Goal: Task Accomplishment & Management: Manage account settings

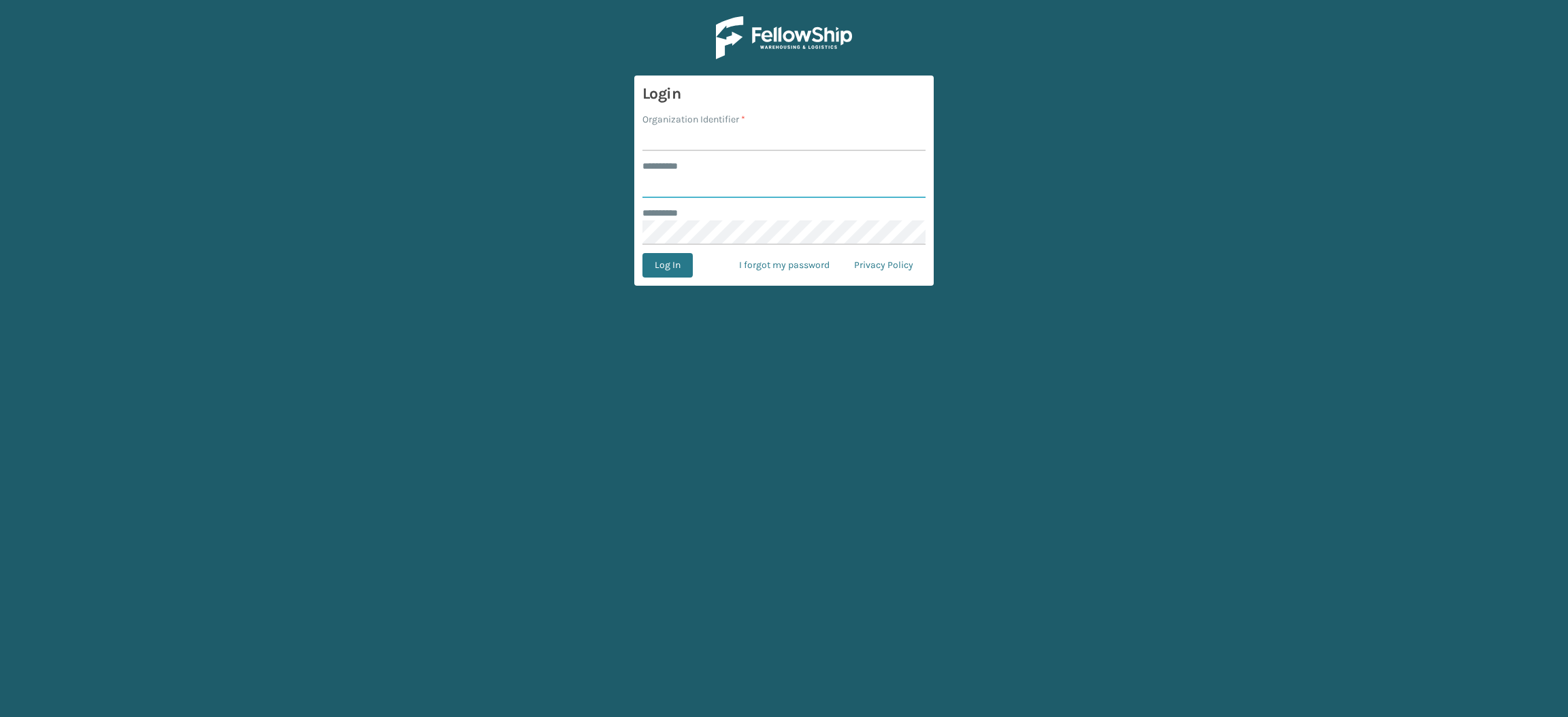
type input "**********"
click at [687, 128] on input "Organization Identifier *" at bounding box center [784, 139] width 283 height 24
type input "SuperAdminOrganization"
click at [653, 265] on button "Log In" at bounding box center [668, 265] width 50 height 24
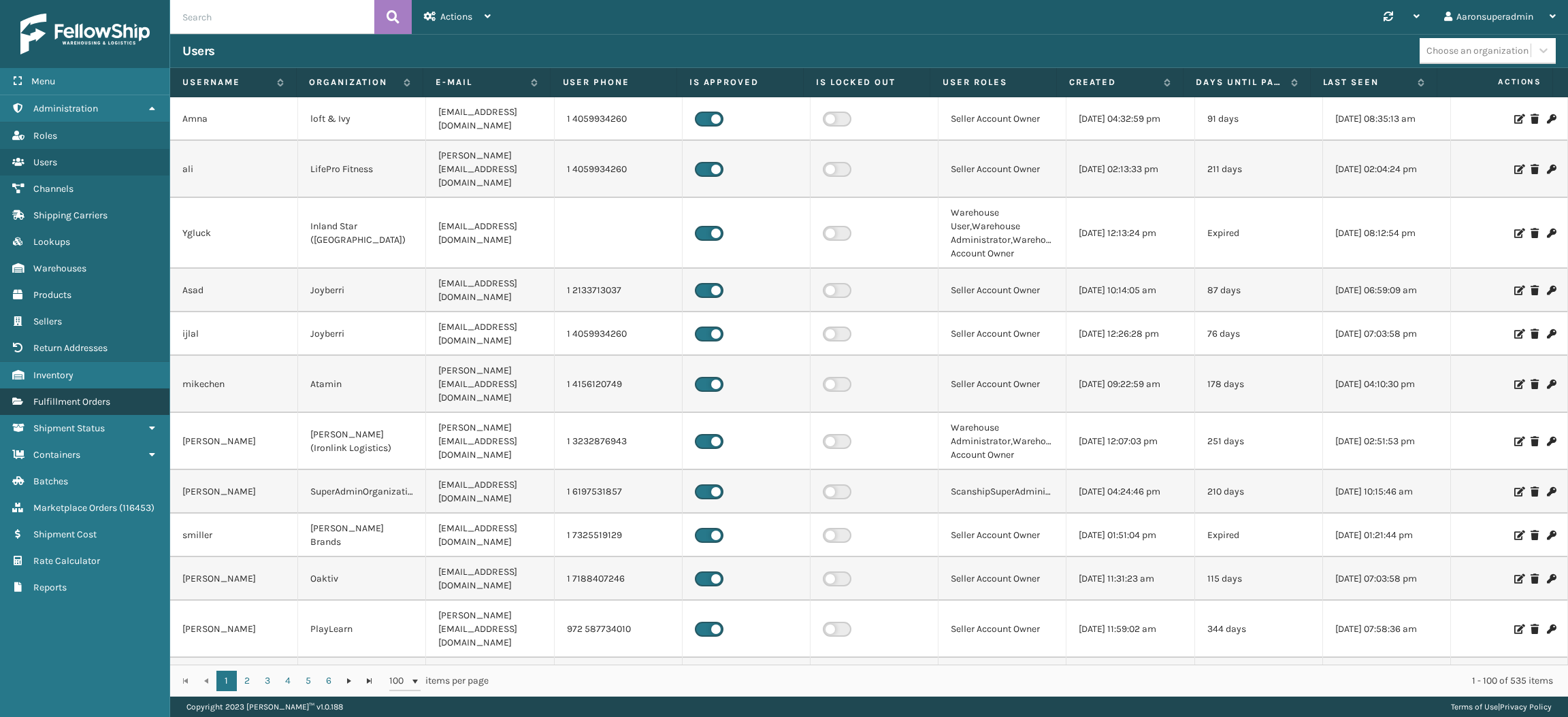
click at [81, 396] on span "Fulfillment Orders" at bounding box center [72, 402] width 77 height 12
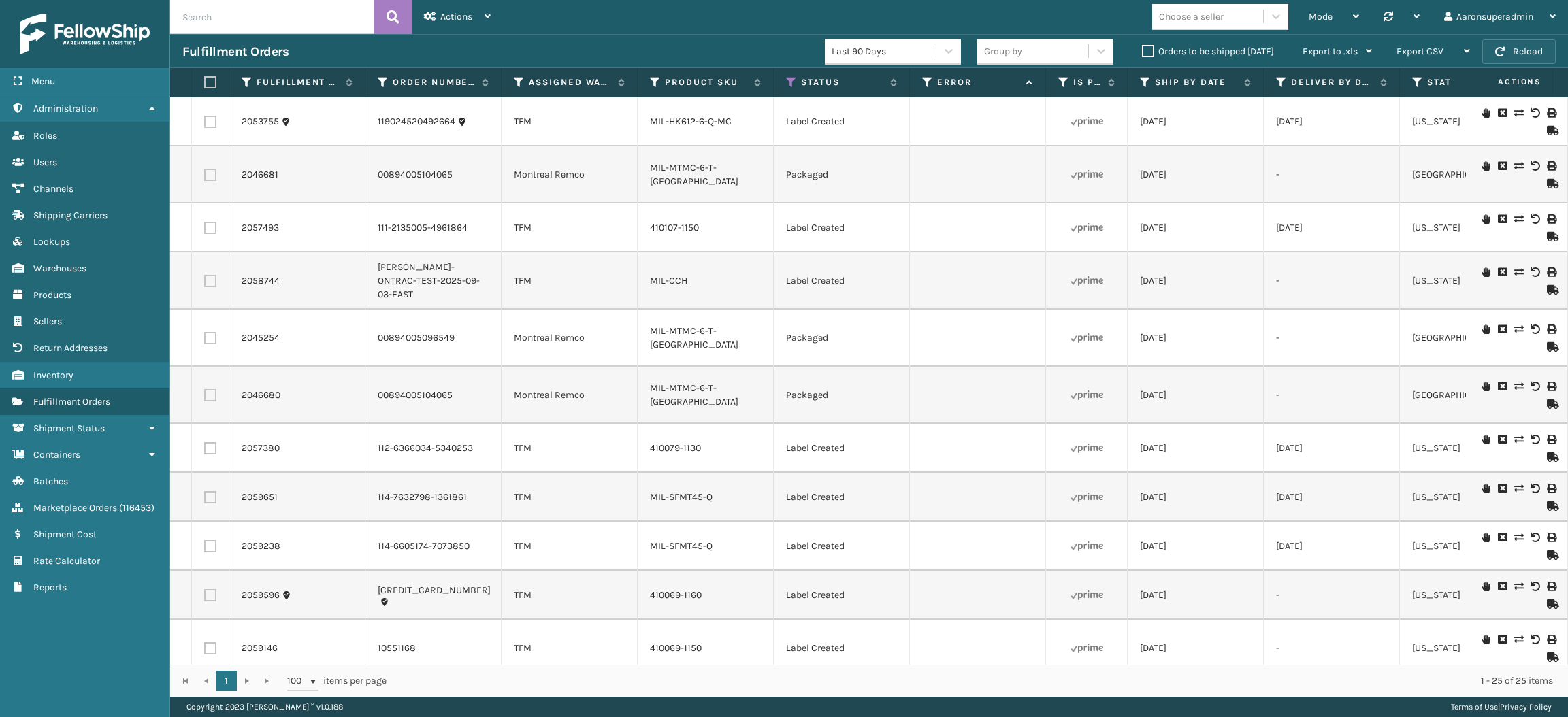
click at [1536, 45] on button "Reload" at bounding box center [1519, 51] width 74 height 24
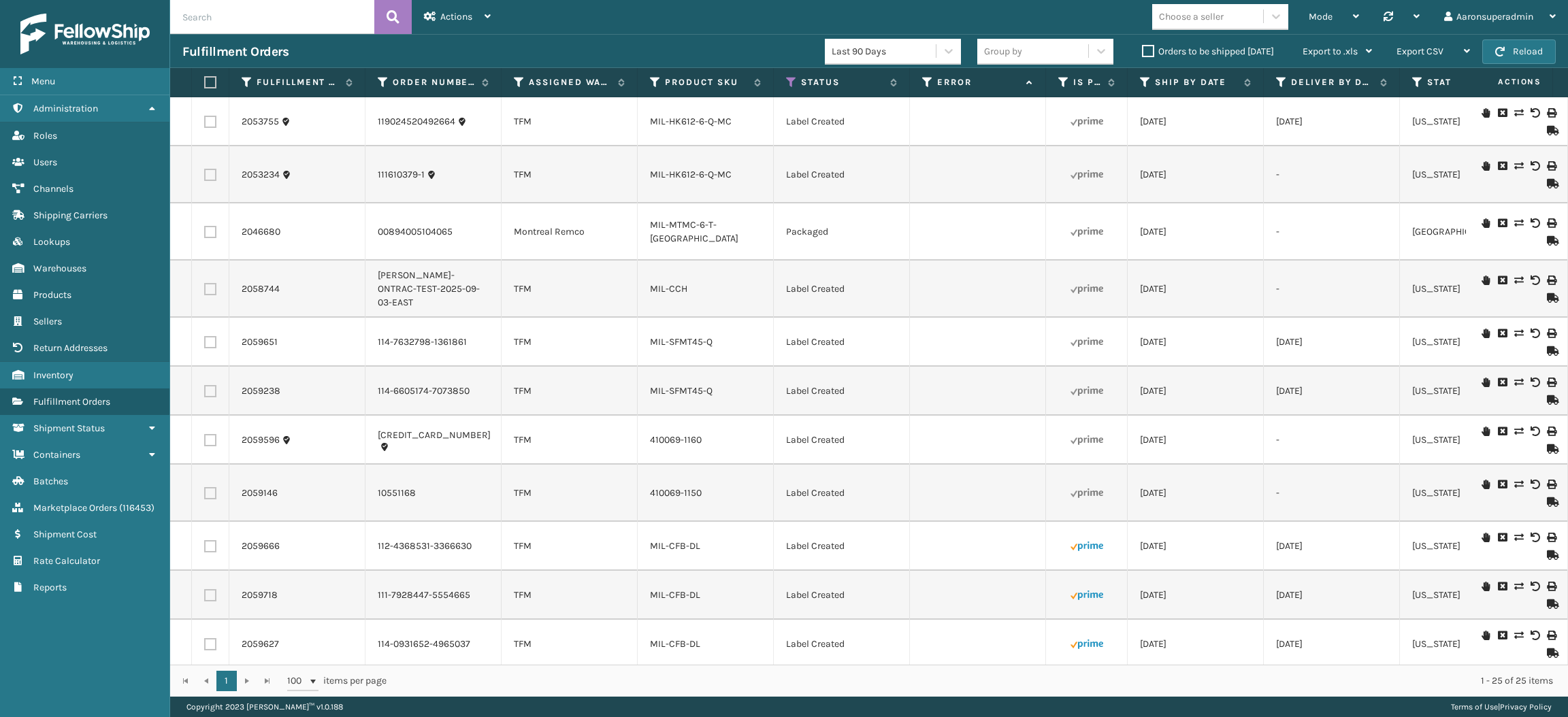
click at [210, 76] on label at bounding box center [208, 82] width 8 height 13
click at [205, 78] on input "checkbox" at bounding box center [204, 82] width 1 height 9
checkbox input "true"
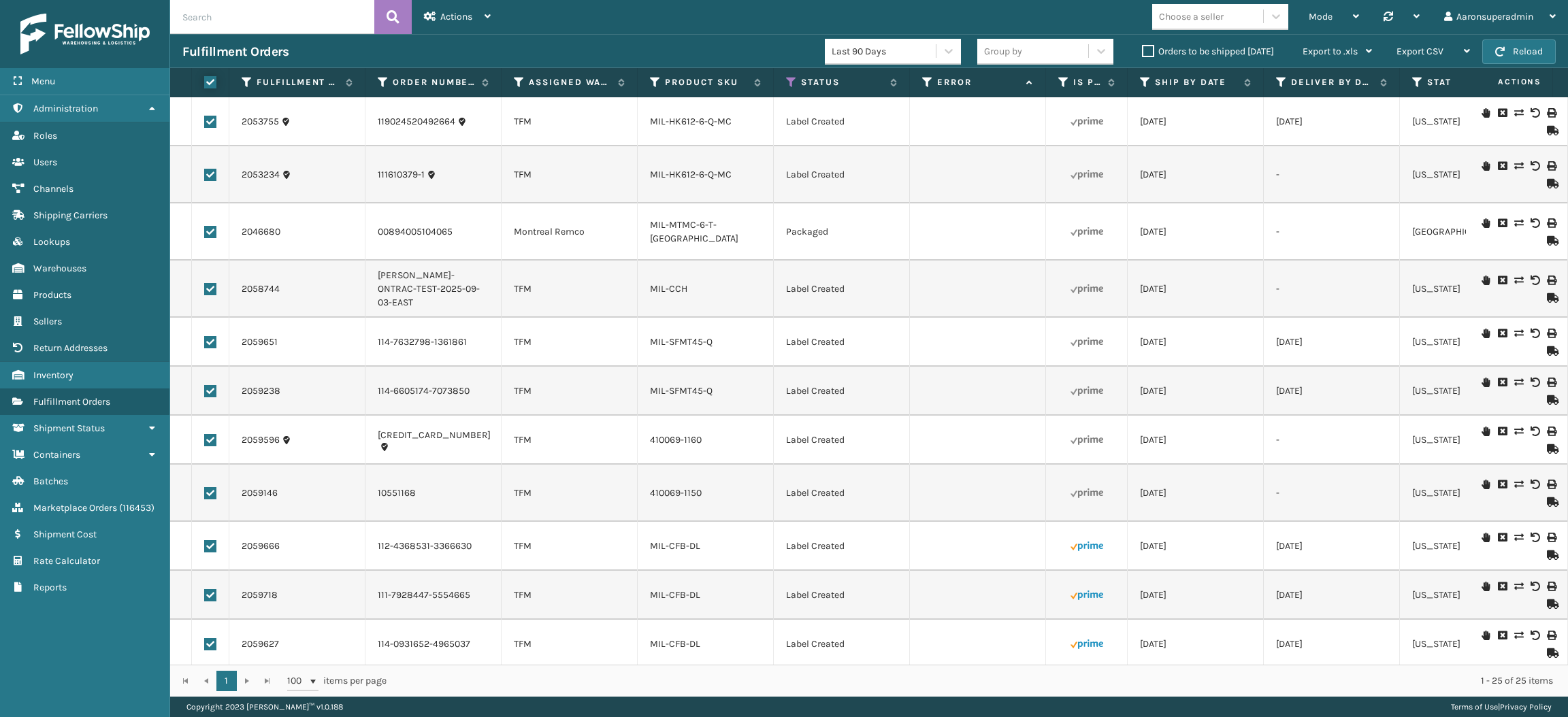
checkbox input "true"
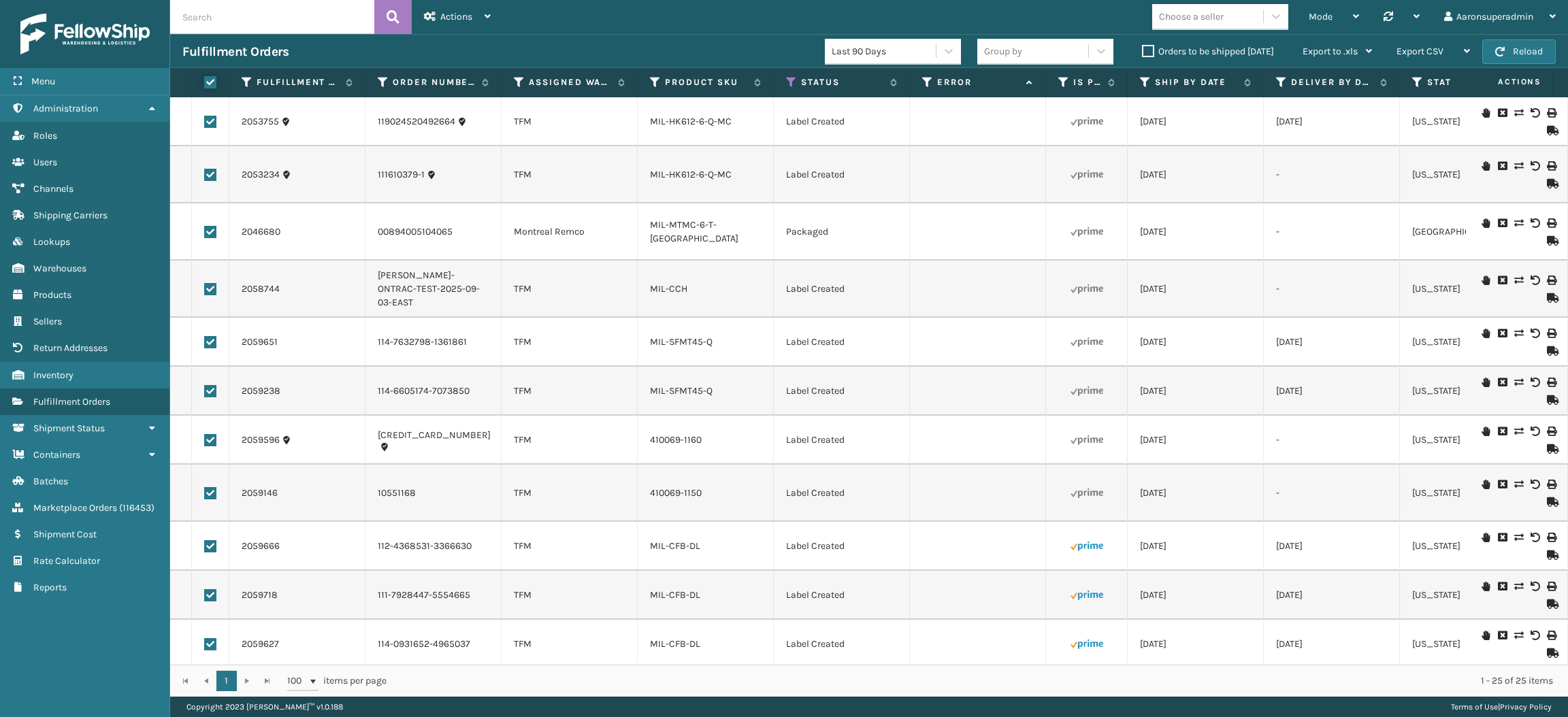
checkbox input "true"
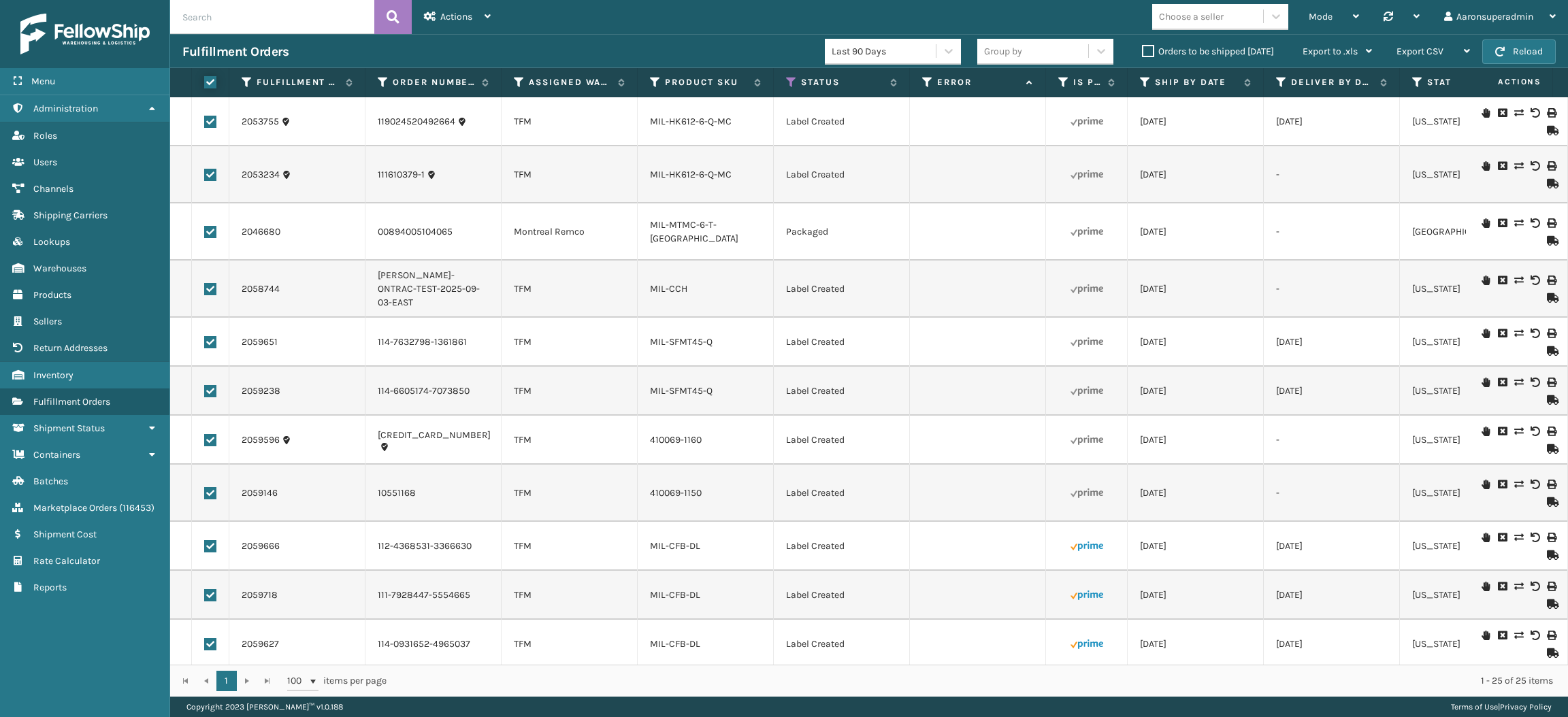
checkbox input "true"
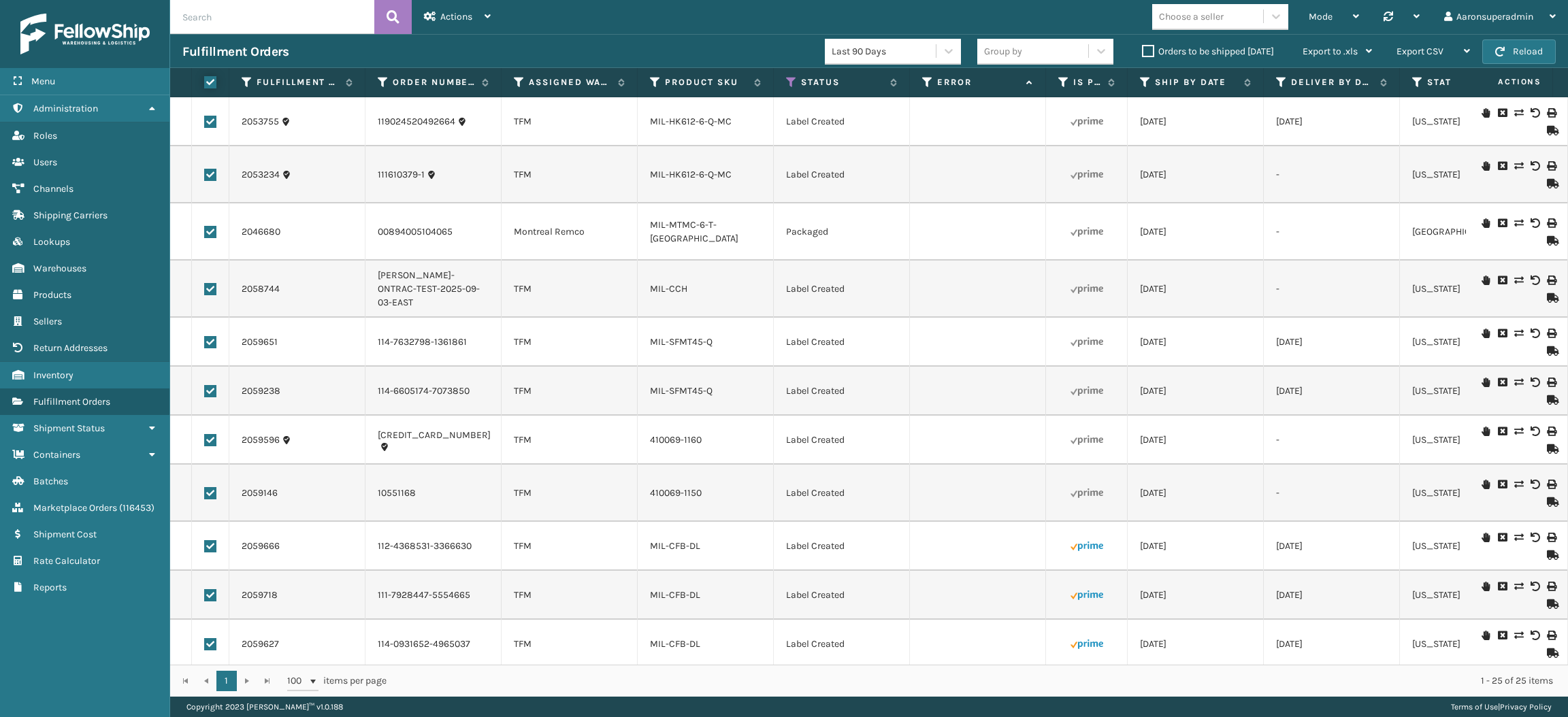
checkbox input "true"
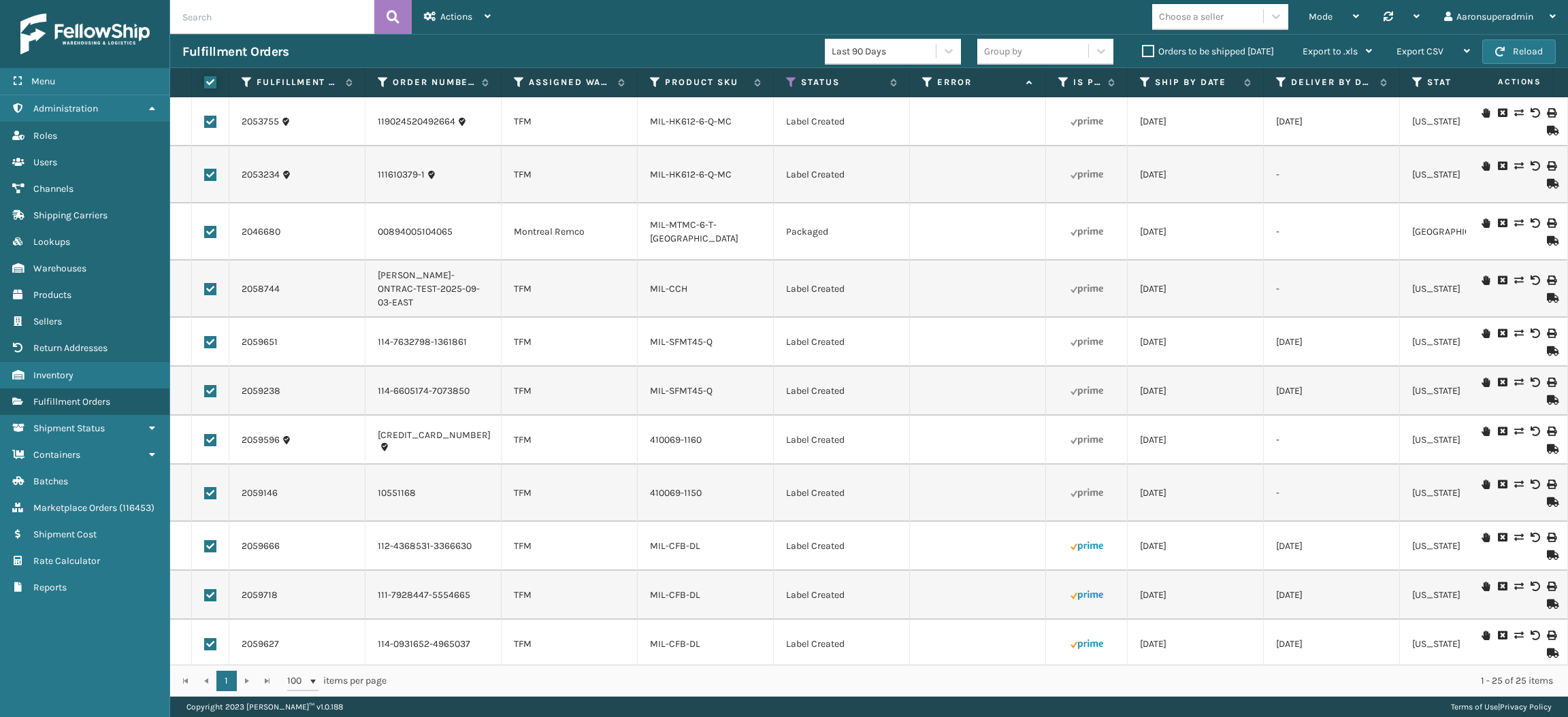
checkbox input "true"
click at [1066, 65] on div "Bulk Actions" at bounding box center [1077, 51] width 81 height 34
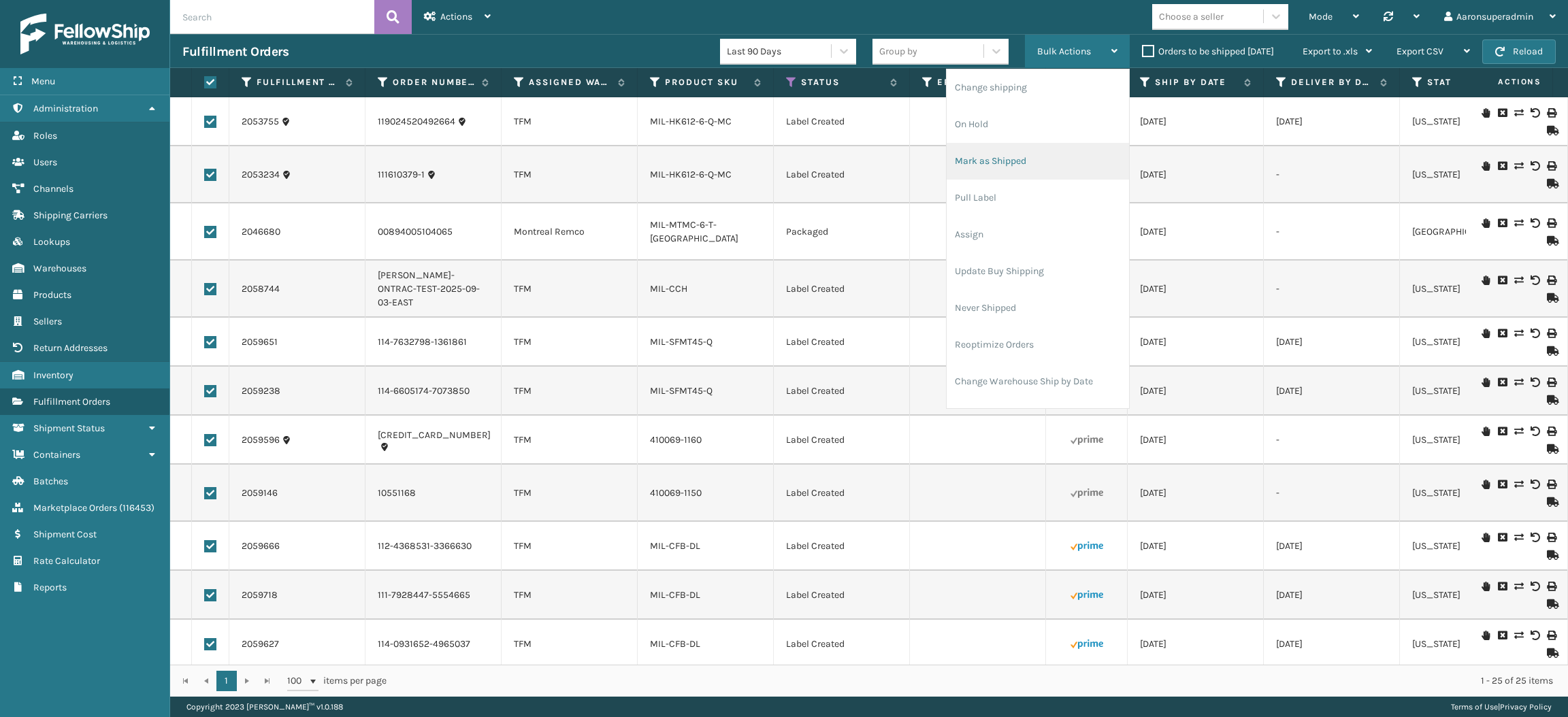
click at [1022, 162] on li "Mark as Shipped" at bounding box center [1037, 161] width 182 height 37
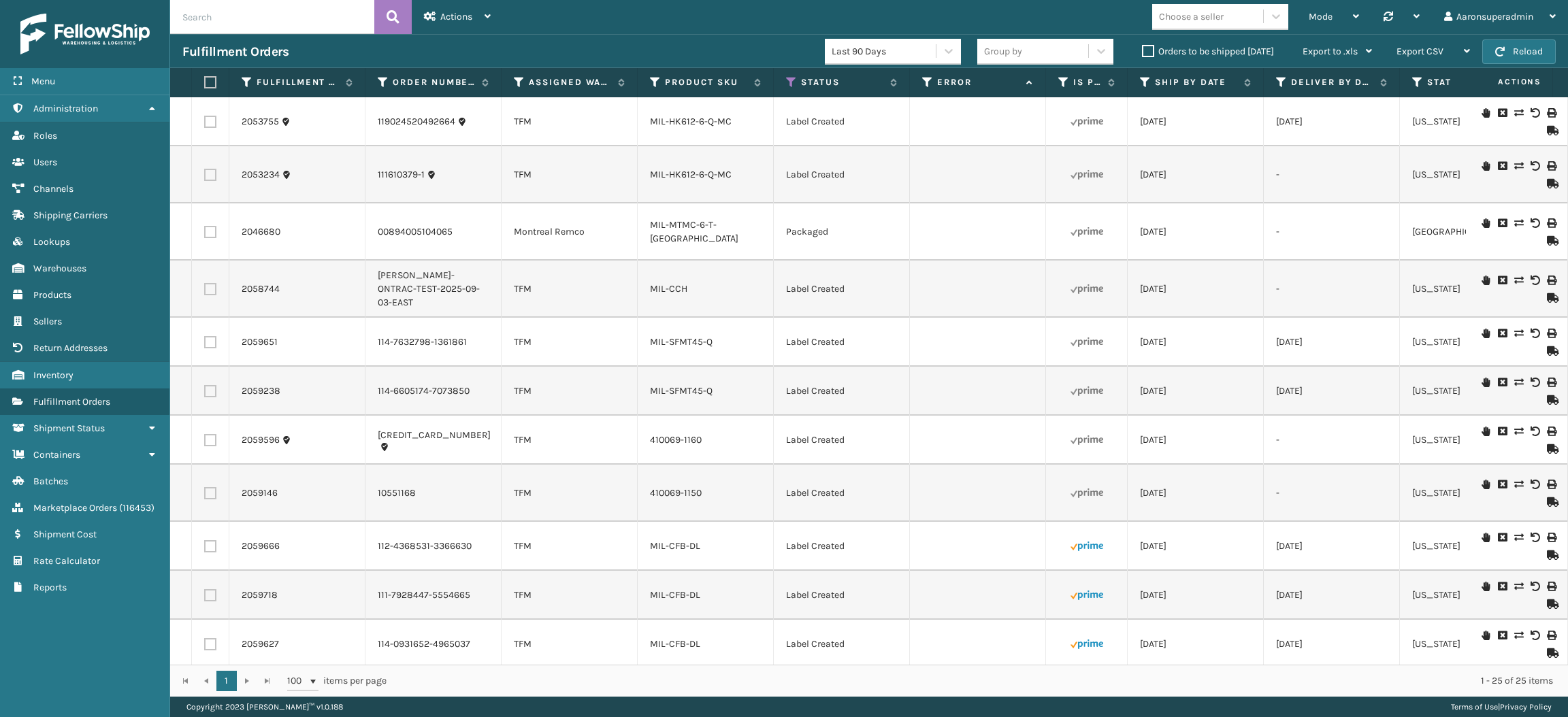
checkbox input "false"
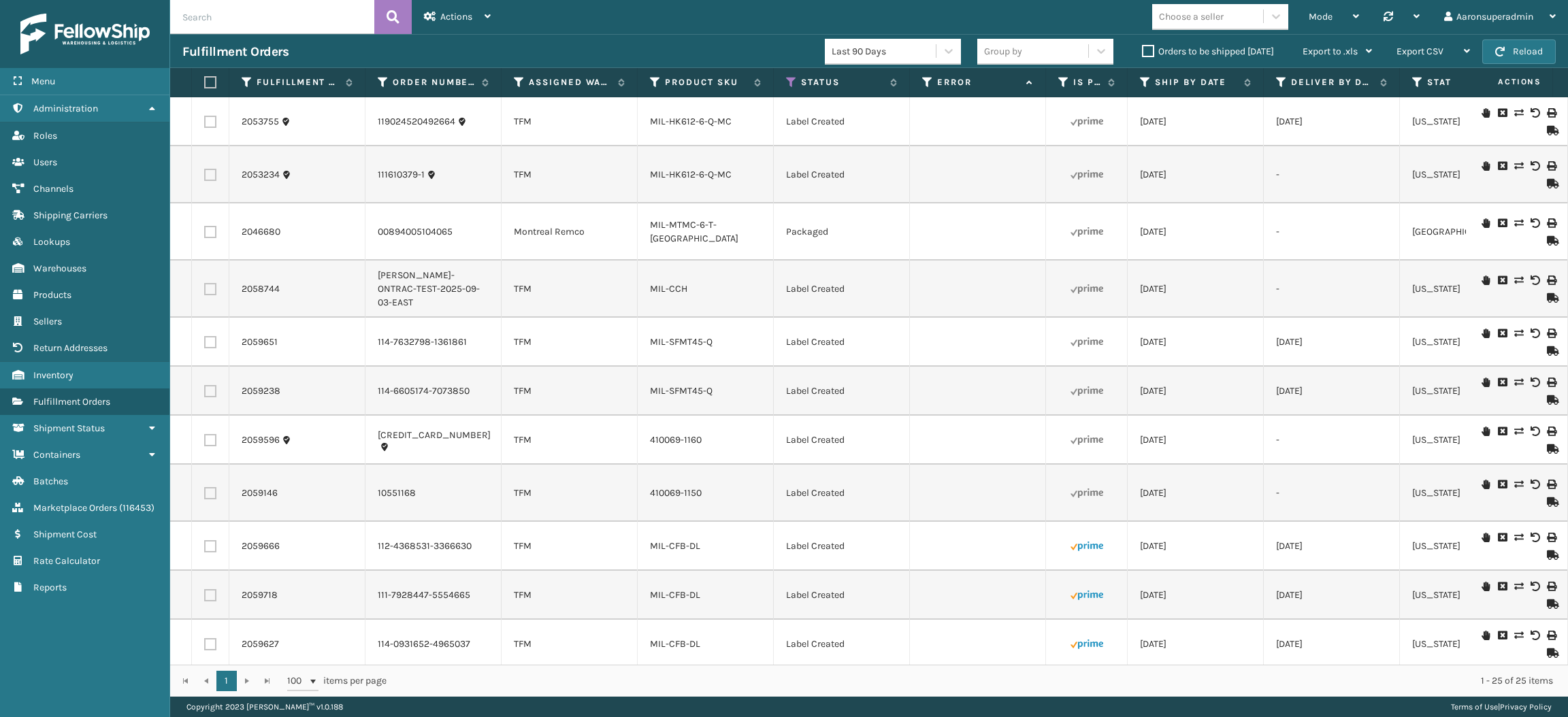
checkbox input "false"
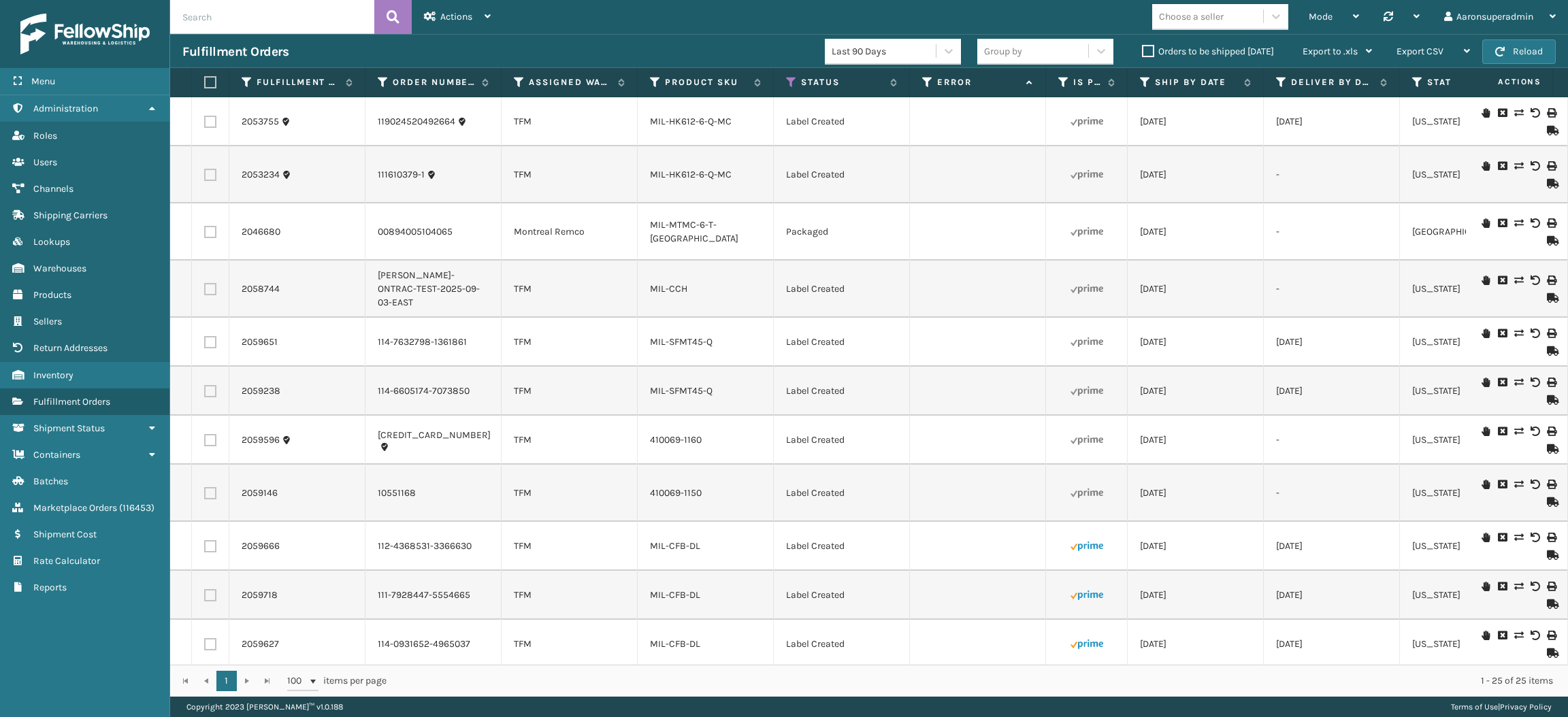
checkbox input "false"
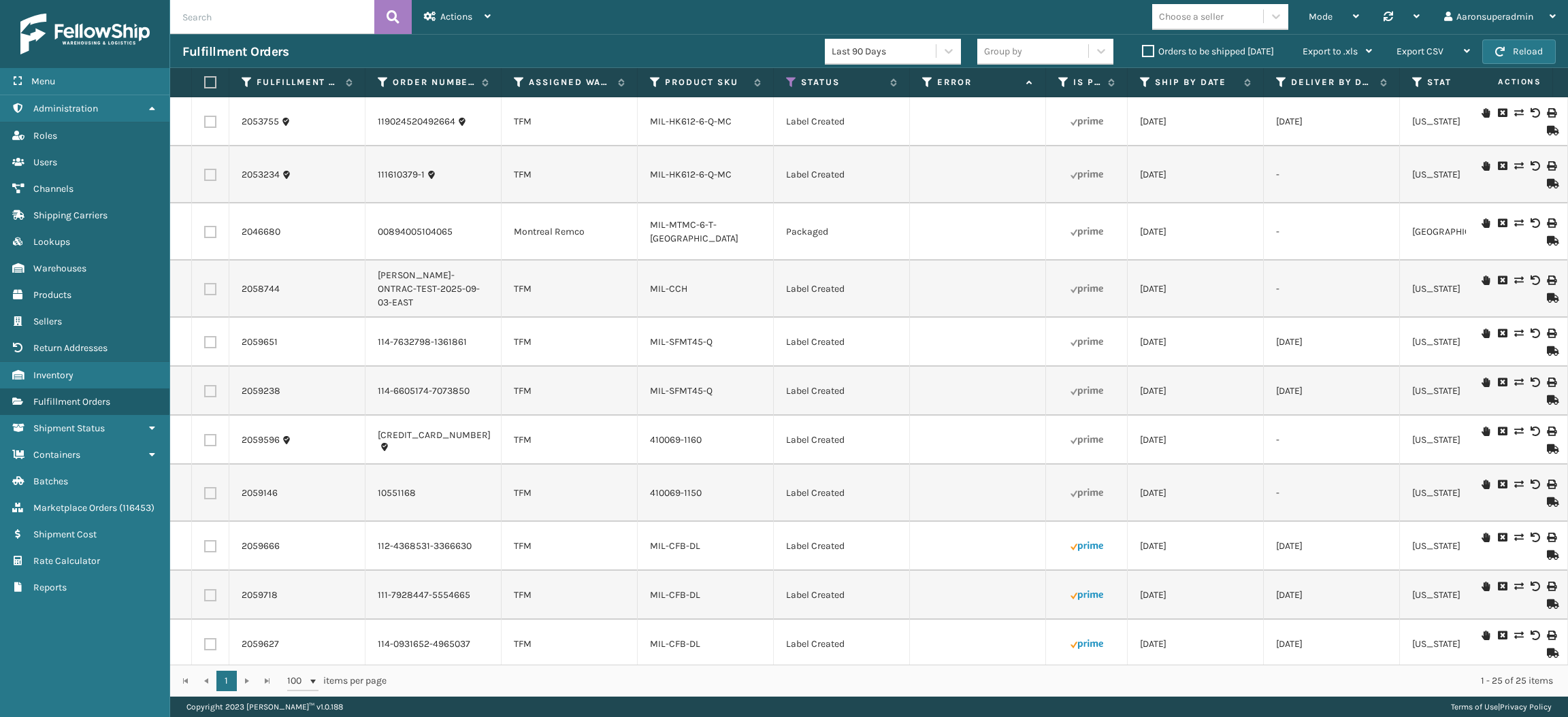
checkbox input "false"
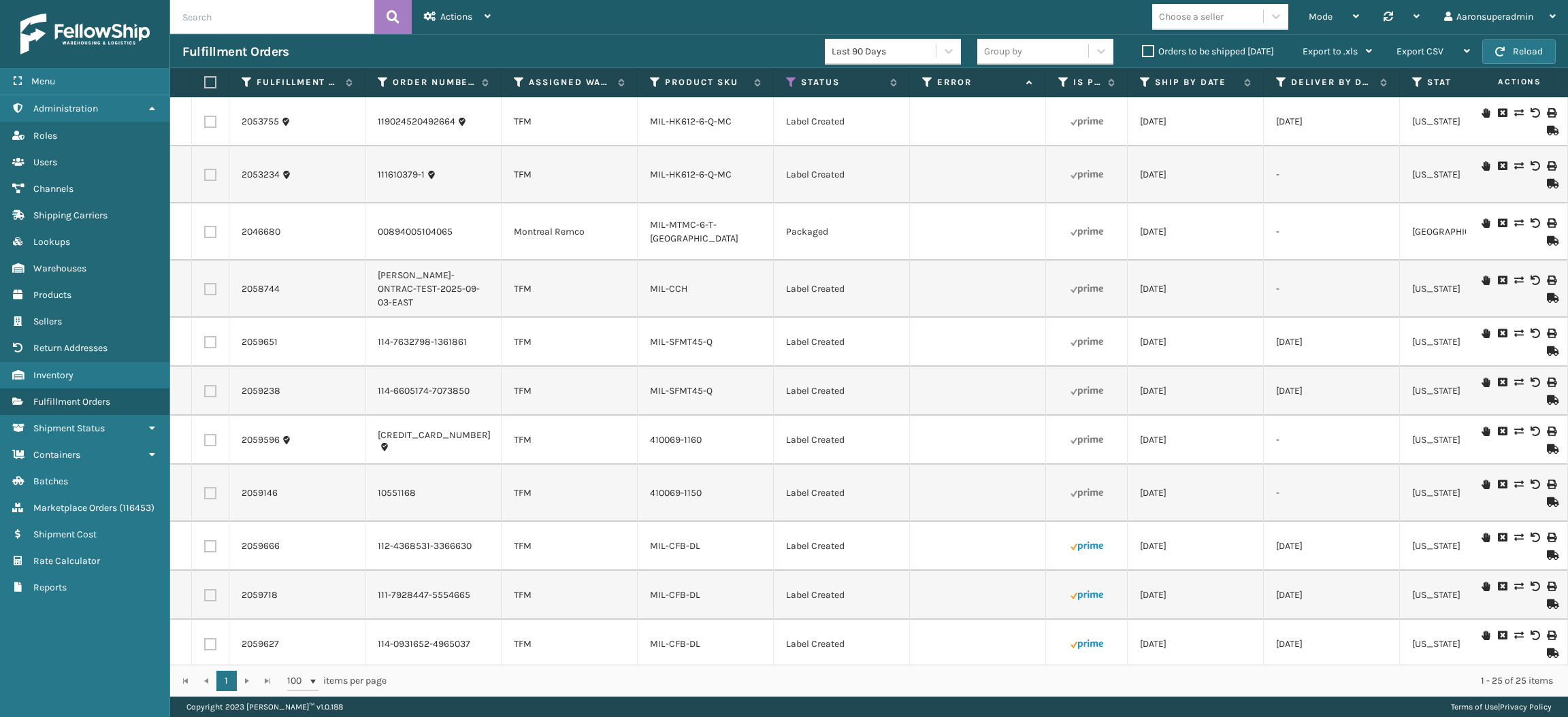
checkbox input "false"
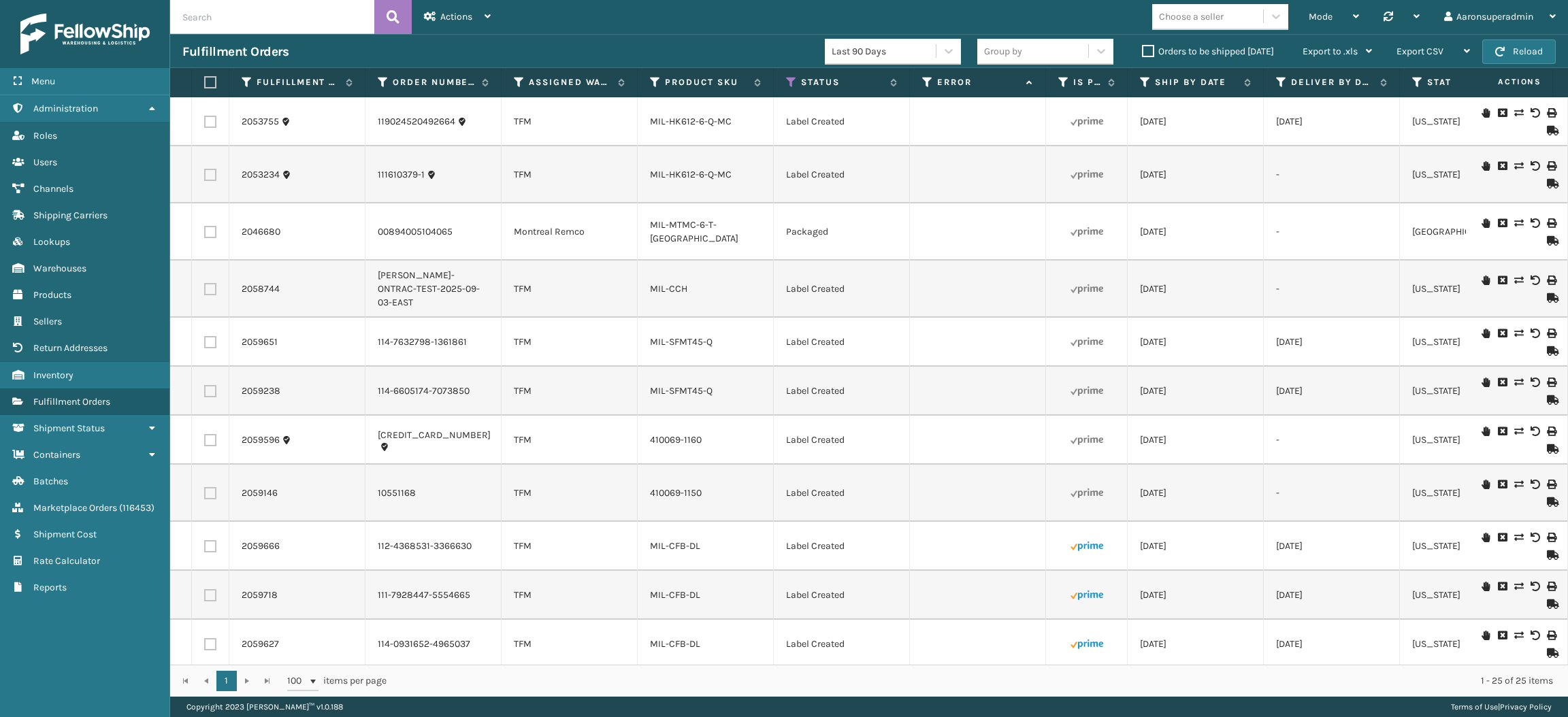
checkbox input "false"
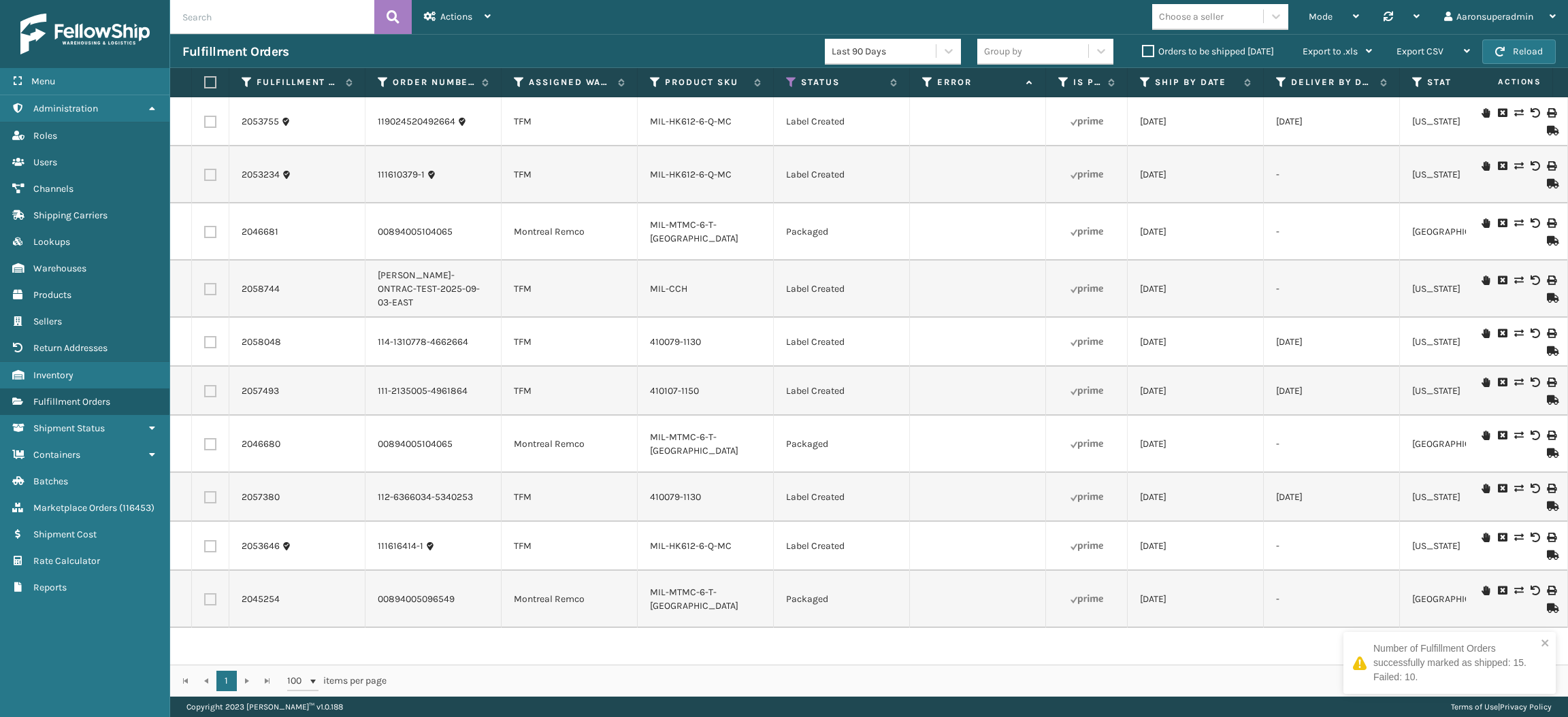
click at [1145, 56] on label "Orders to be shipped [DATE]" at bounding box center [1208, 51] width 132 height 12
click at [1143, 52] on input "Orders to be shipped [DATE]" at bounding box center [1142, 48] width 1 height 9
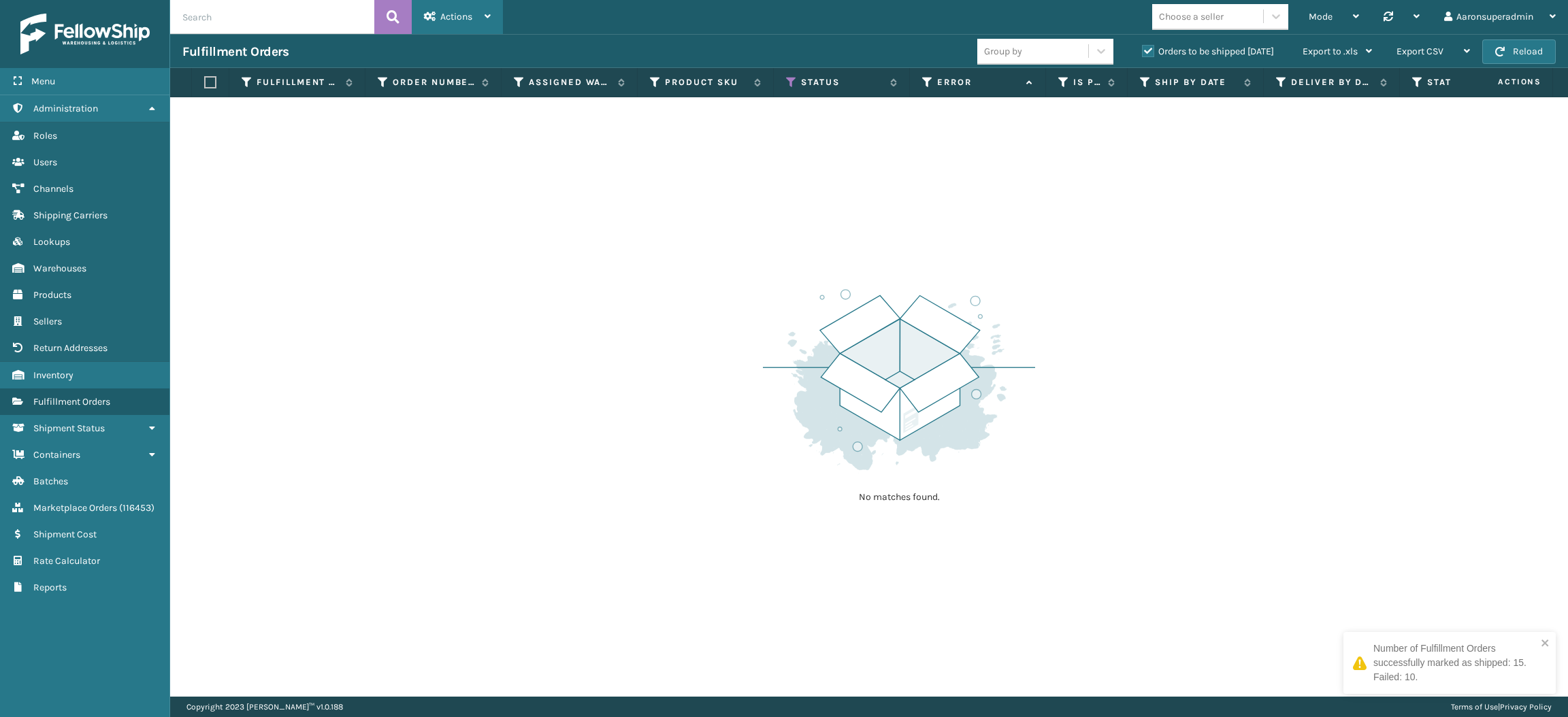
click at [434, 23] on div "Actions" at bounding box center [457, 16] width 67 height 34
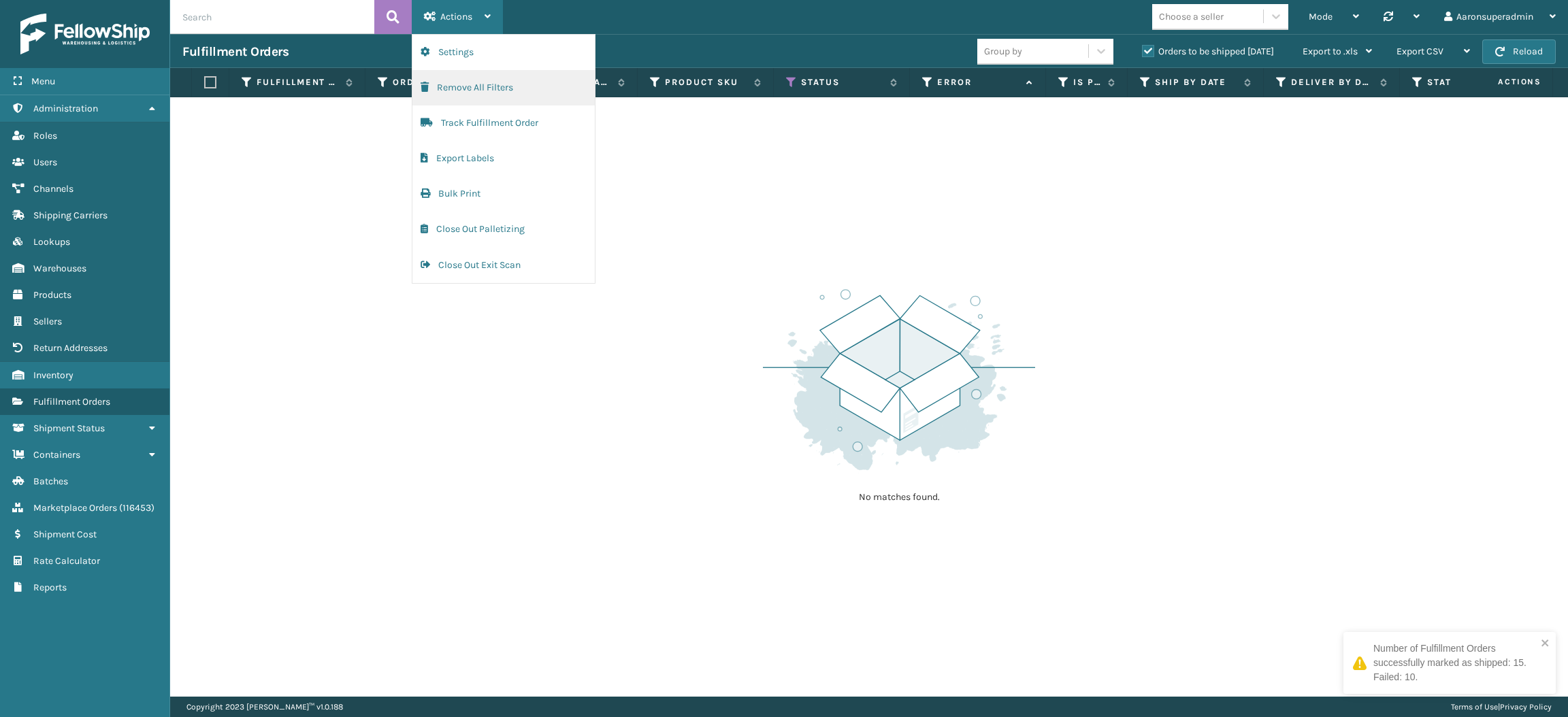
click at [477, 81] on button "Remove All Filters" at bounding box center [503, 88] width 182 height 35
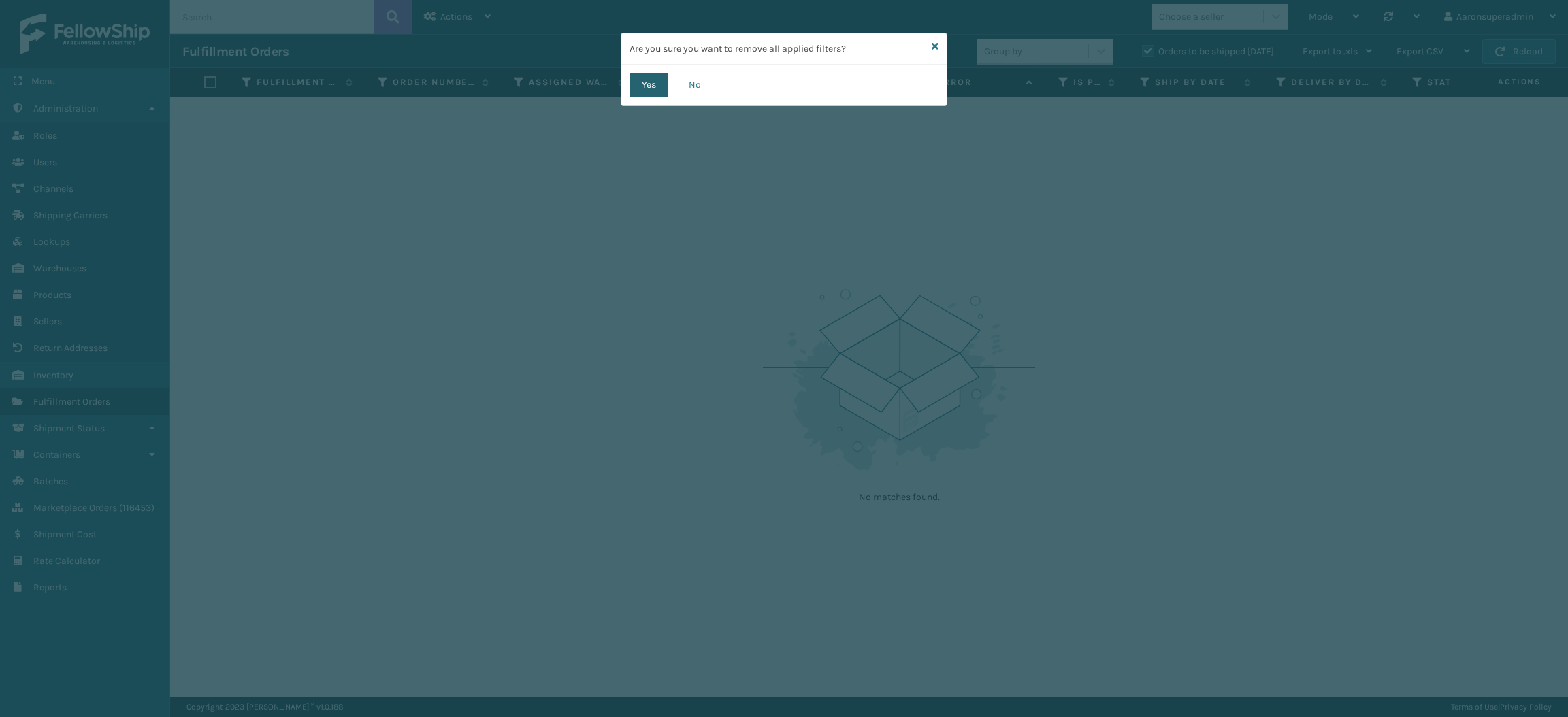
click at [659, 85] on button "Yes" at bounding box center [649, 85] width 39 height 24
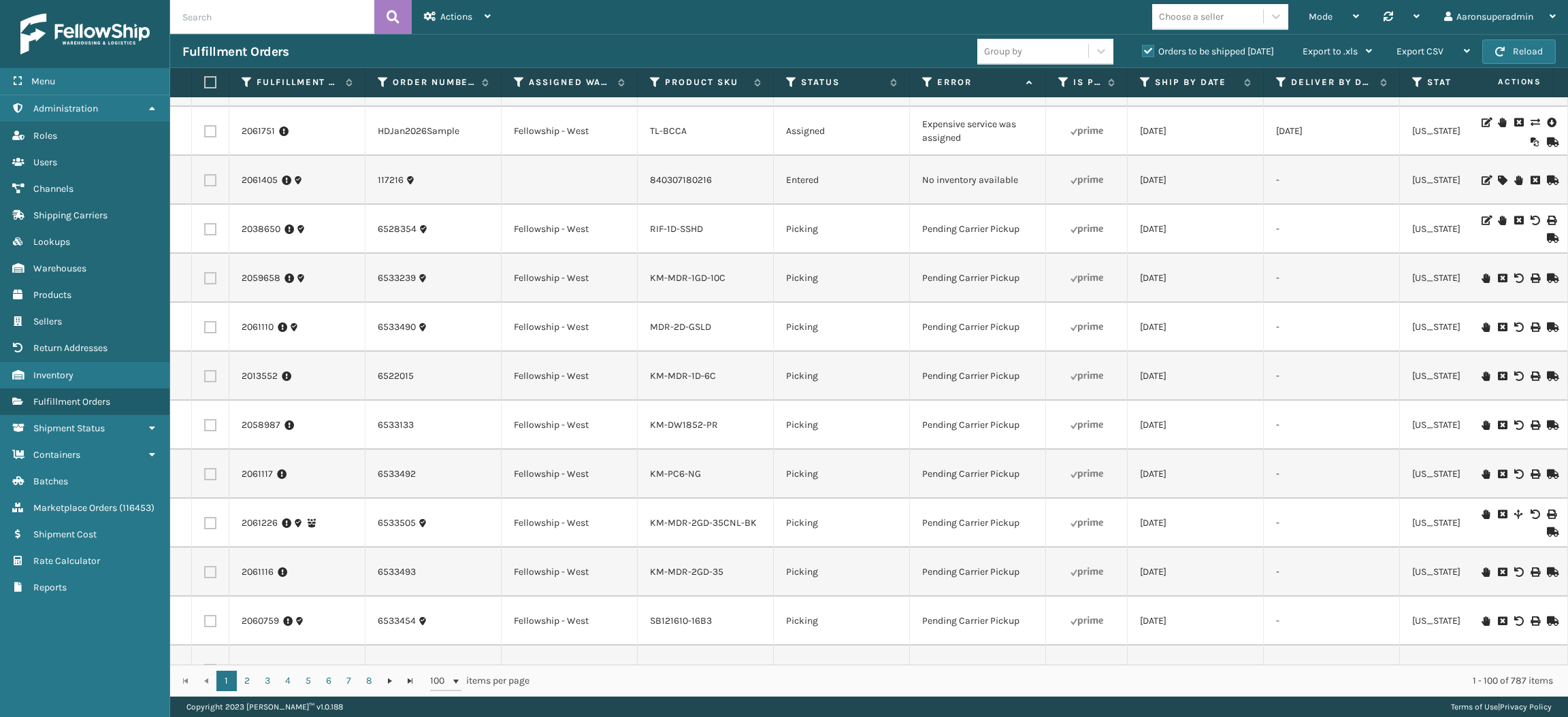
scroll to position [331, 0]
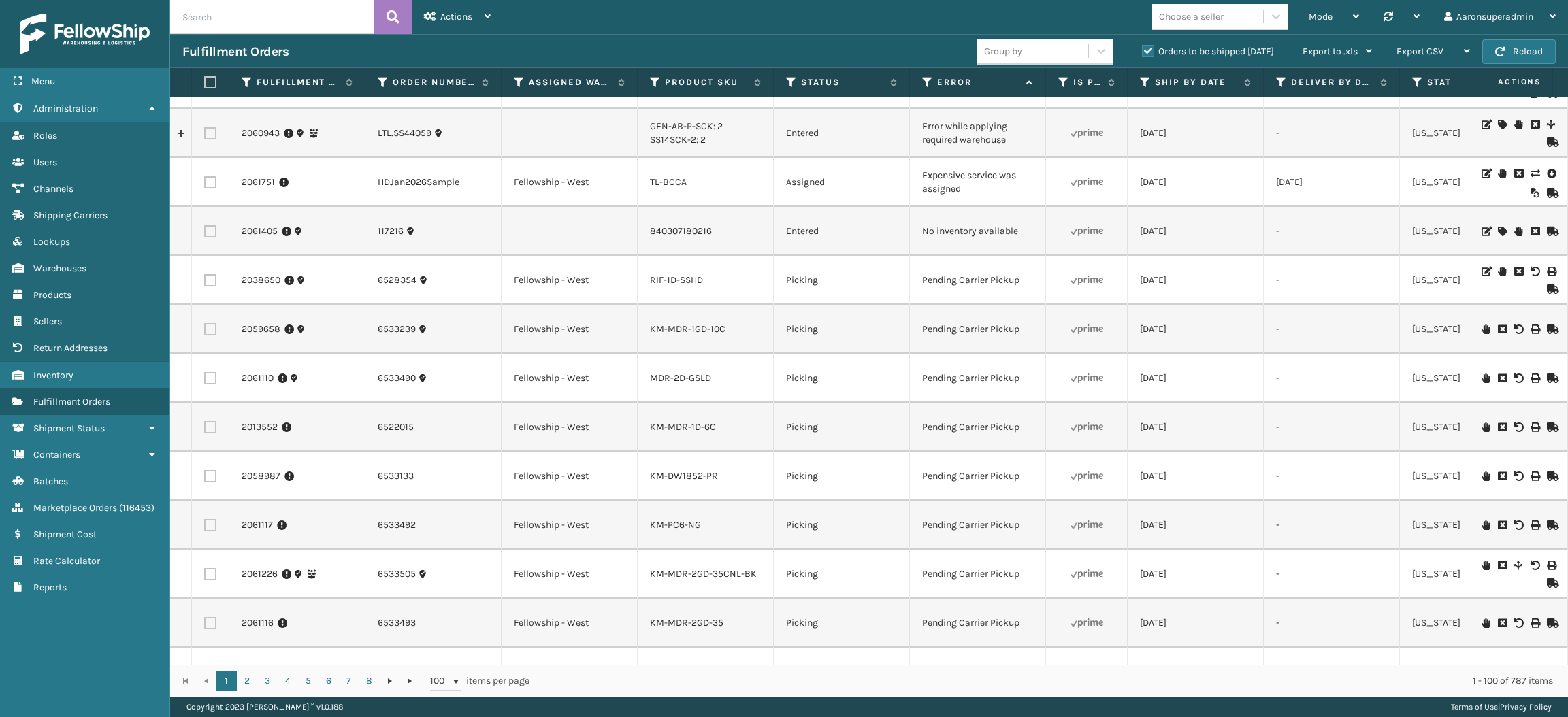
click at [218, 22] on input "text" at bounding box center [272, 16] width 204 height 34
paste input "6532549 6532847"
click at [222, 18] on input "6532549 6532847" at bounding box center [272, 16] width 204 height 34
type input "6532549, 6532847"
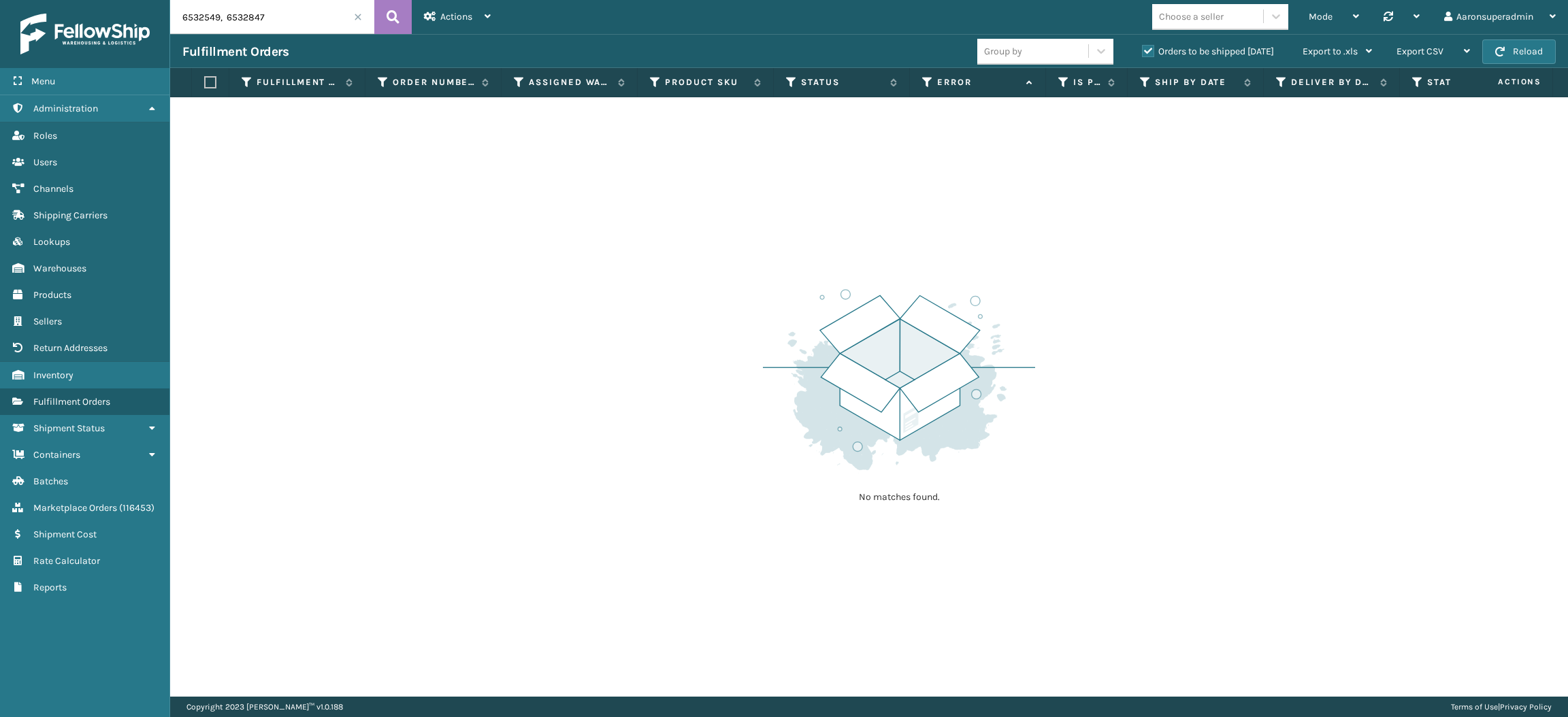
click at [1223, 49] on label "Orders to be shipped [DATE]" at bounding box center [1208, 51] width 132 height 12
click at [1143, 49] on input "Orders to be shipped [DATE]" at bounding box center [1142, 48] width 1 height 9
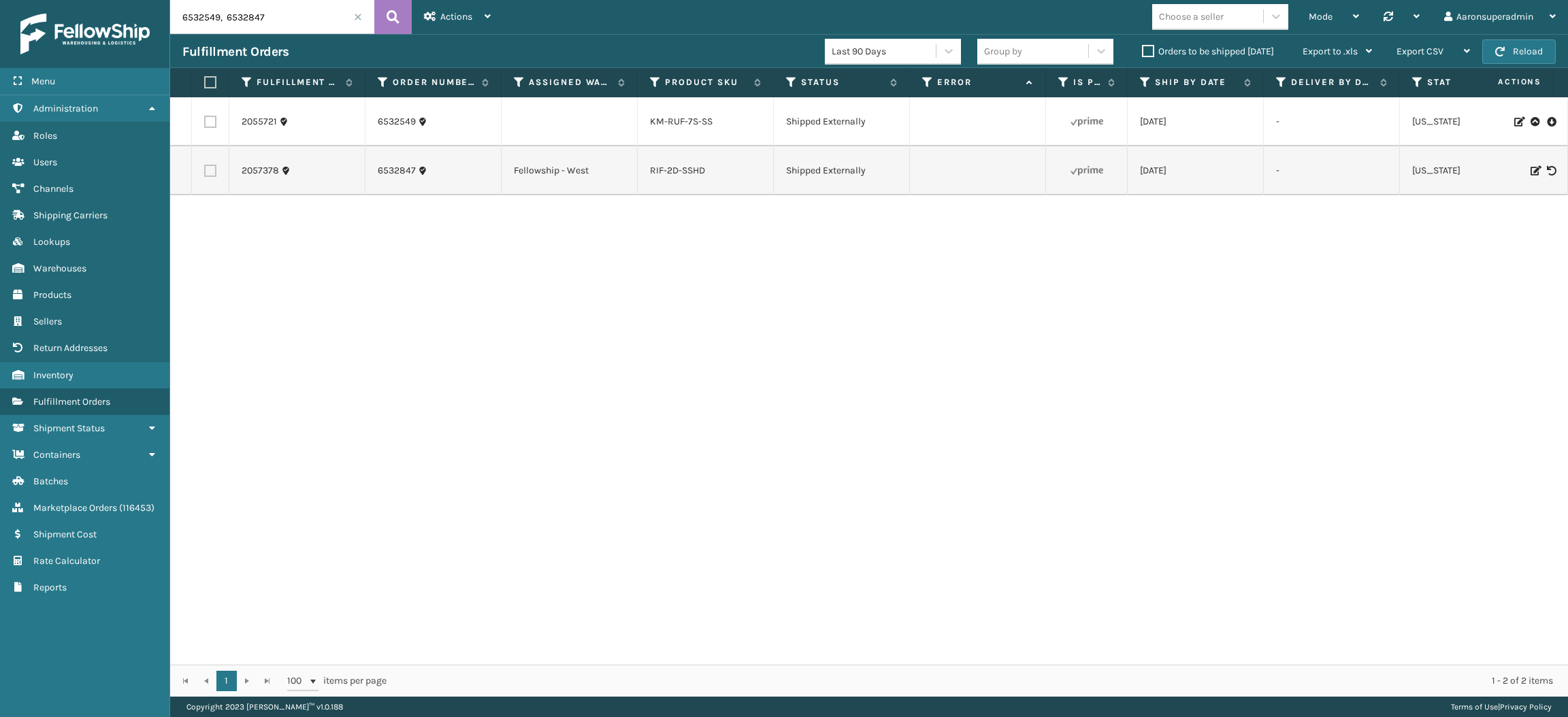
click at [1163, 53] on label "Orders to be shipped [DATE]" at bounding box center [1208, 51] width 132 height 12
click at [1143, 52] on input "Orders to be shipped [DATE]" at bounding box center [1142, 48] width 1 height 9
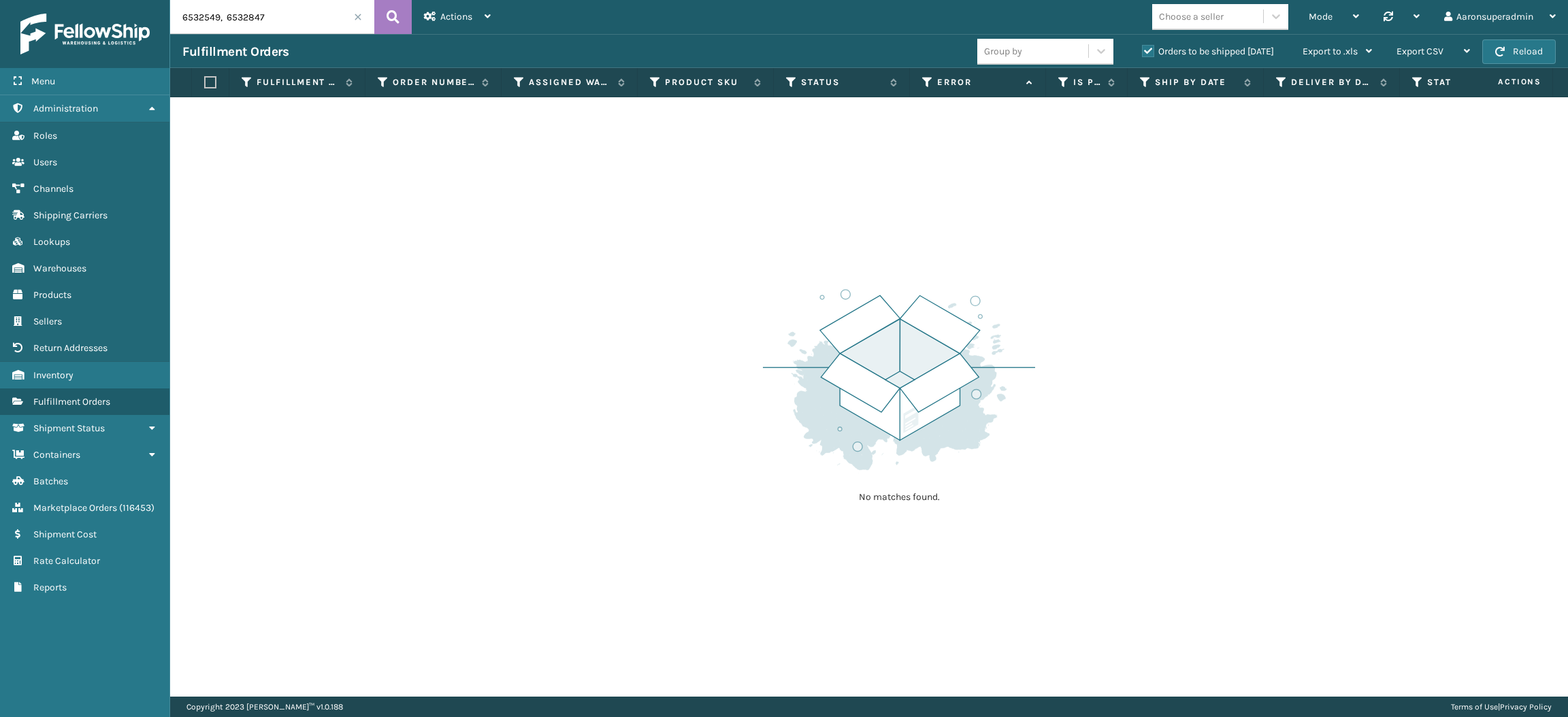
click at [1141, 57] on div "Orders to be shipped [DATE]" at bounding box center [1209, 52] width 160 height 16
click at [1151, 52] on label "Orders to be shipped [DATE]" at bounding box center [1208, 51] width 132 height 12
click at [1143, 52] on input "Orders to be shipped [DATE]" at bounding box center [1142, 48] width 1 height 9
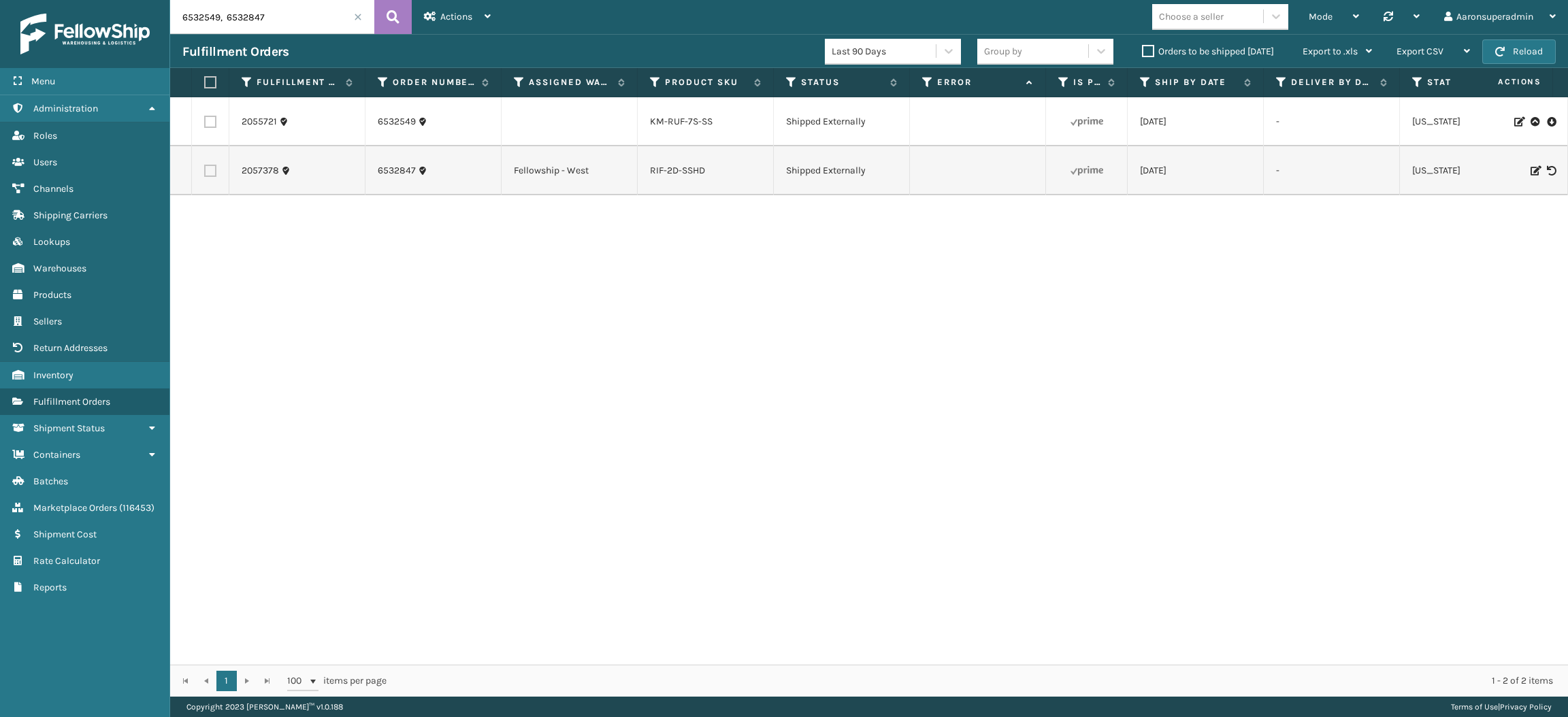
click at [218, 121] on td at bounding box center [211, 121] width 38 height 49
click at [207, 121] on label at bounding box center [211, 122] width 13 height 13
click at [205, 121] on input "checkbox" at bounding box center [204, 120] width 1 height 9
checkbox input "true"
click at [206, 164] on label at bounding box center [211, 171] width 13 height 13
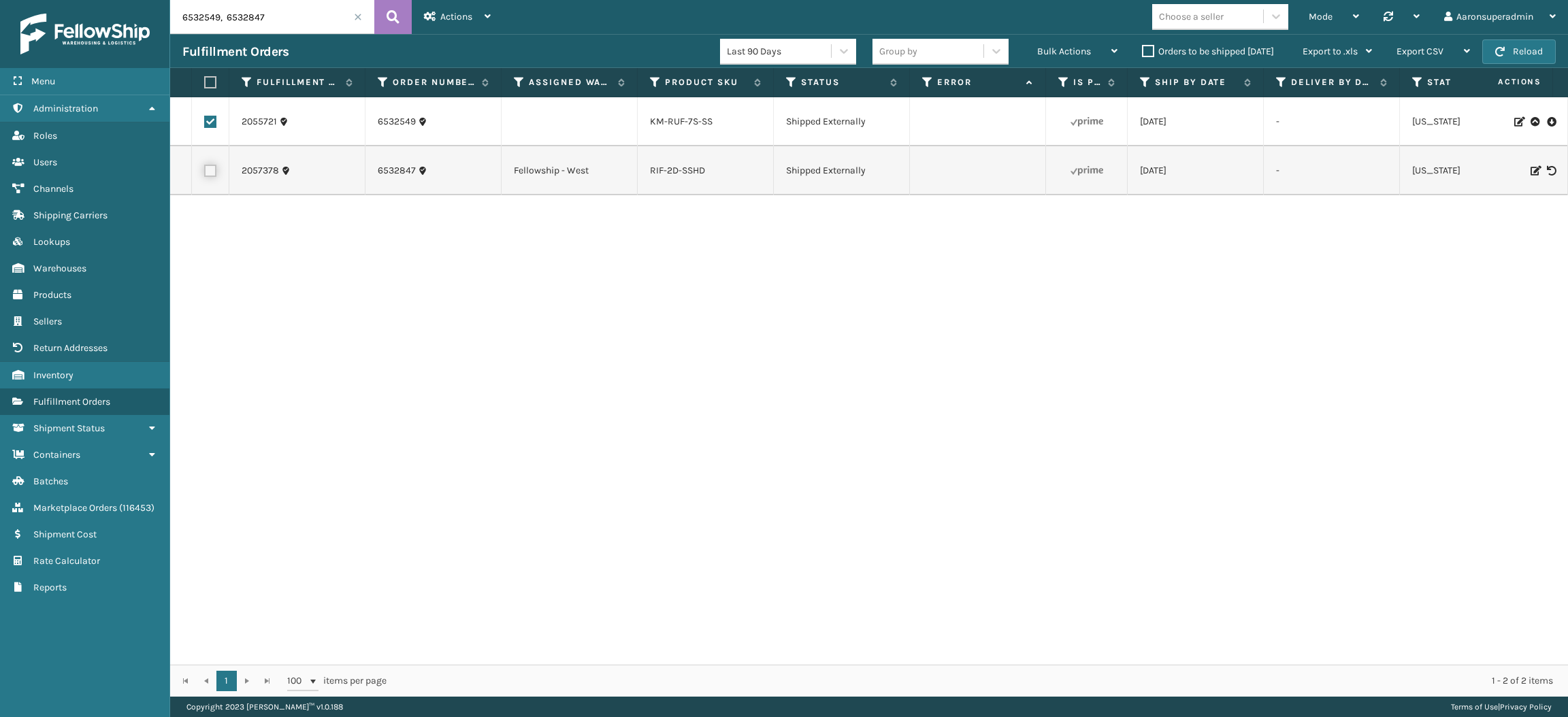
click at [205, 164] on input "checkbox" at bounding box center [204, 168] width 1 height 9
checkbox input "true"
click at [1065, 57] on div "Bulk Actions" at bounding box center [1077, 51] width 81 height 34
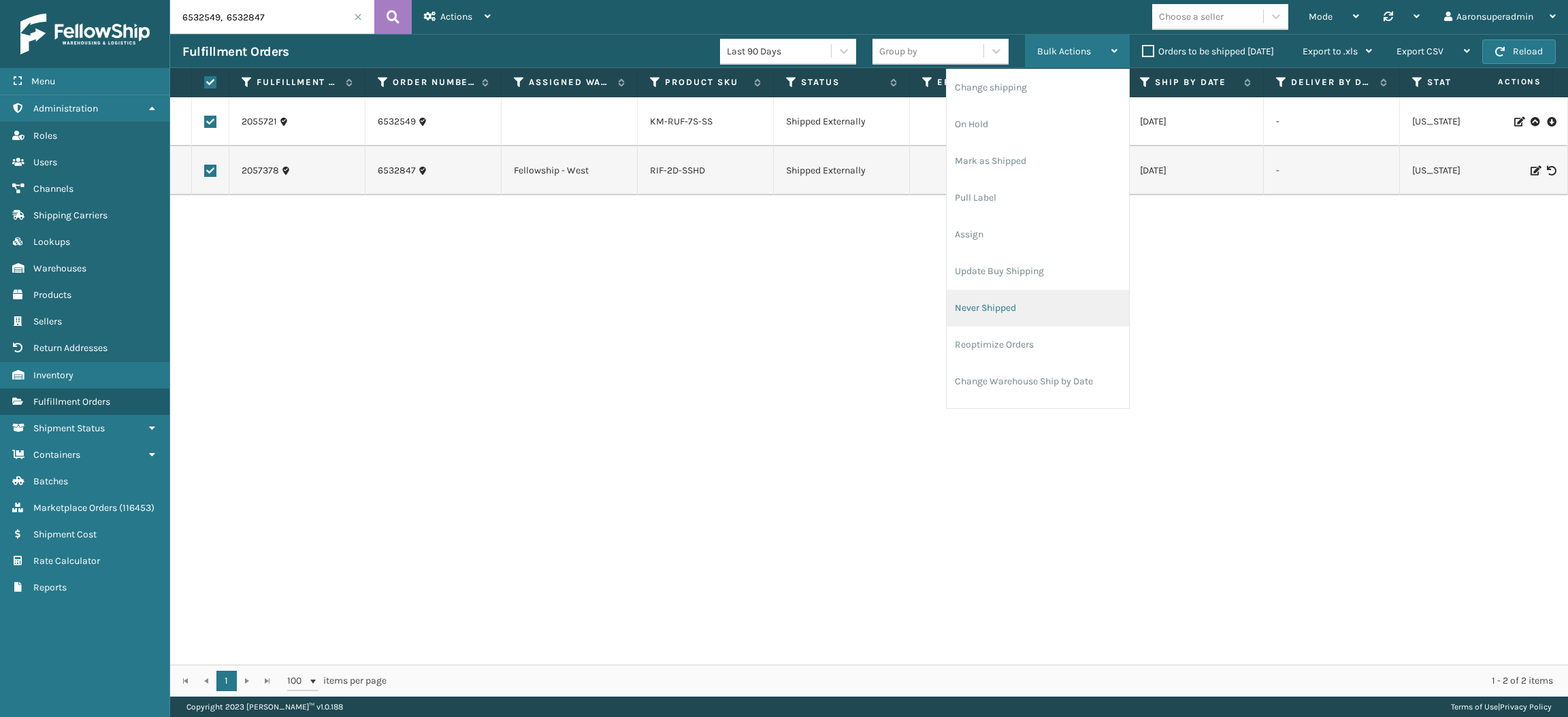
scroll to position [65, 0]
click at [998, 363] on li "Cancel Fulfillment Orders" at bounding box center [1037, 354] width 182 height 37
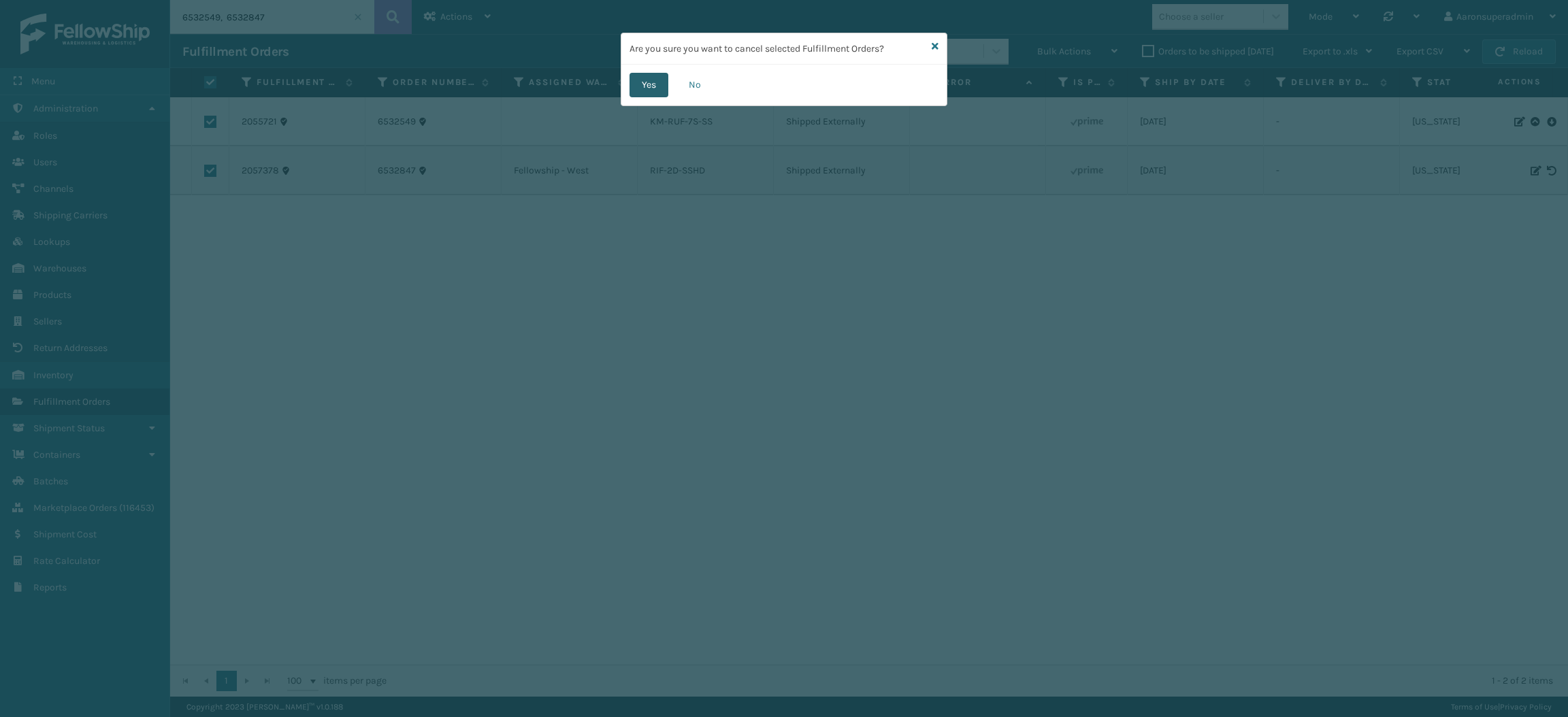
click at [655, 85] on button "Yes" at bounding box center [649, 85] width 39 height 24
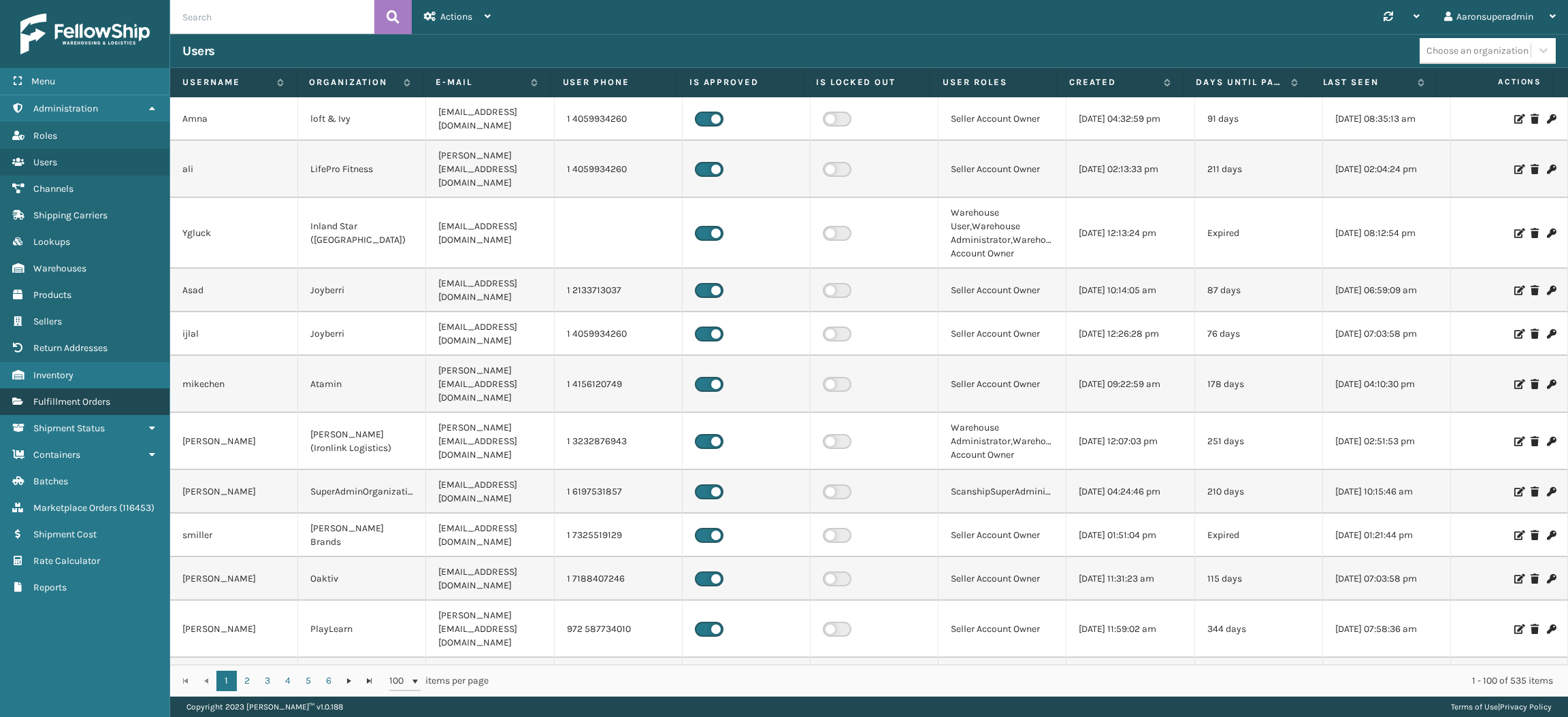
click at [41, 400] on link "Containers Fulfillment Orders" at bounding box center [85, 402] width 169 height 27
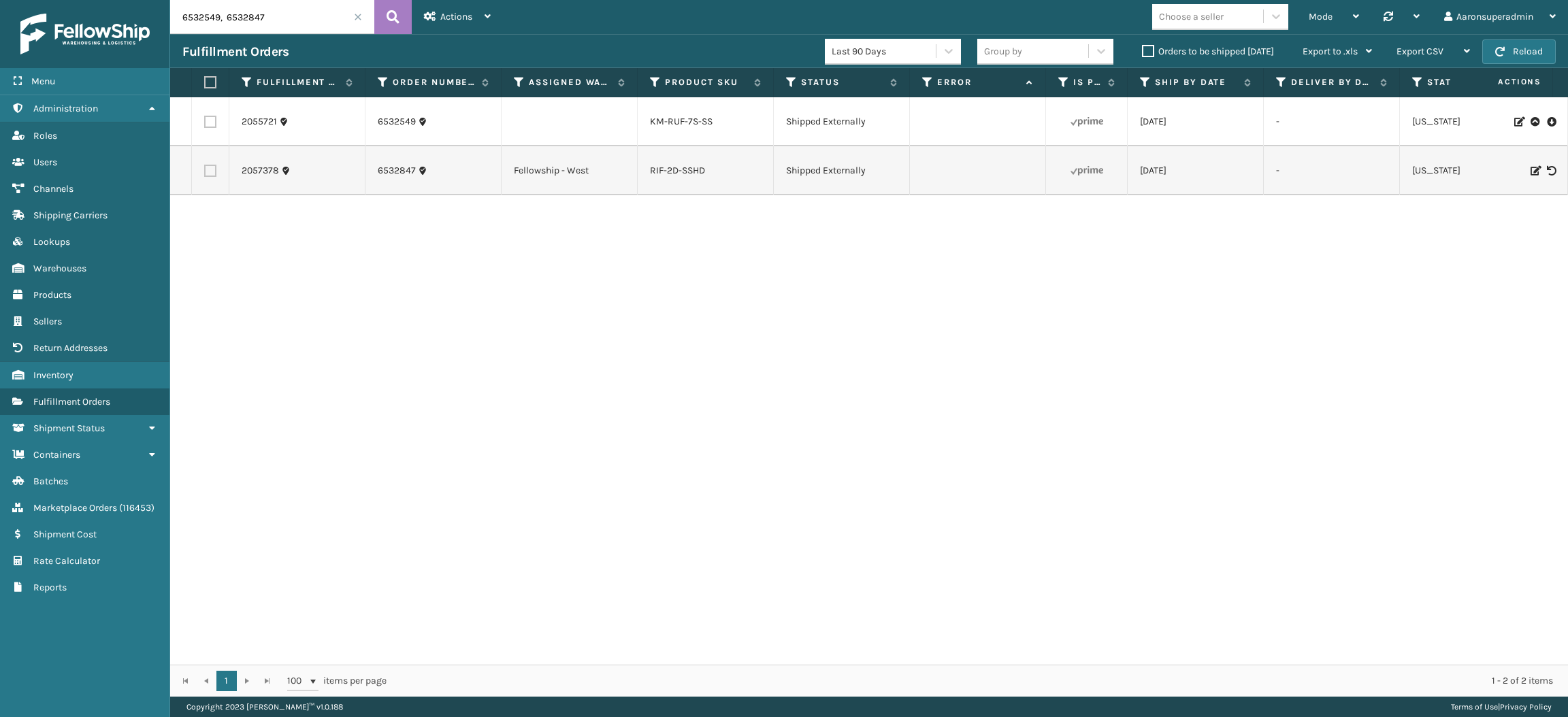
click at [211, 77] on label at bounding box center [208, 82] width 8 height 13
click at [205, 78] on input "checkbox" at bounding box center [204, 82] width 1 height 9
checkbox input "true"
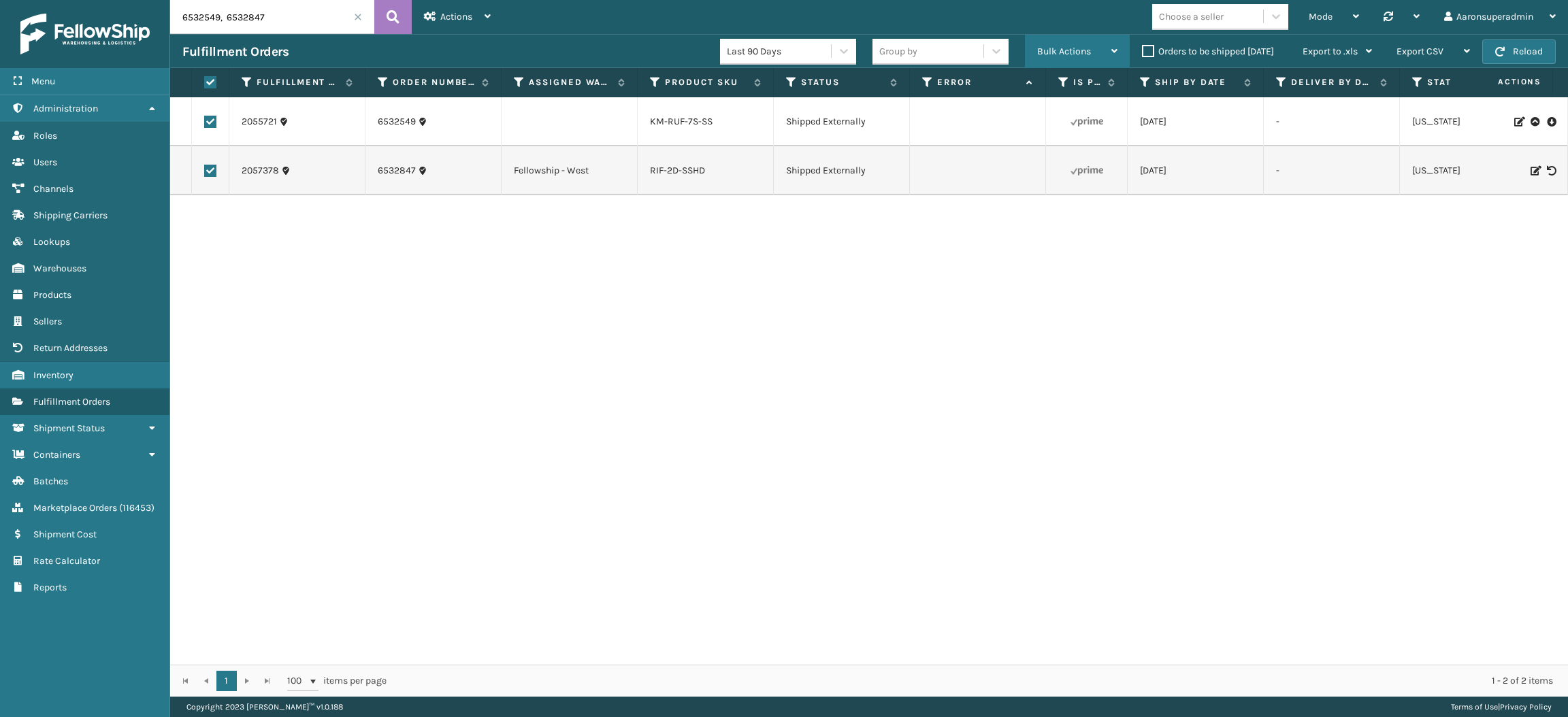
click at [1069, 44] on div "Bulk Actions" at bounding box center [1077, 51] width 81 height 34
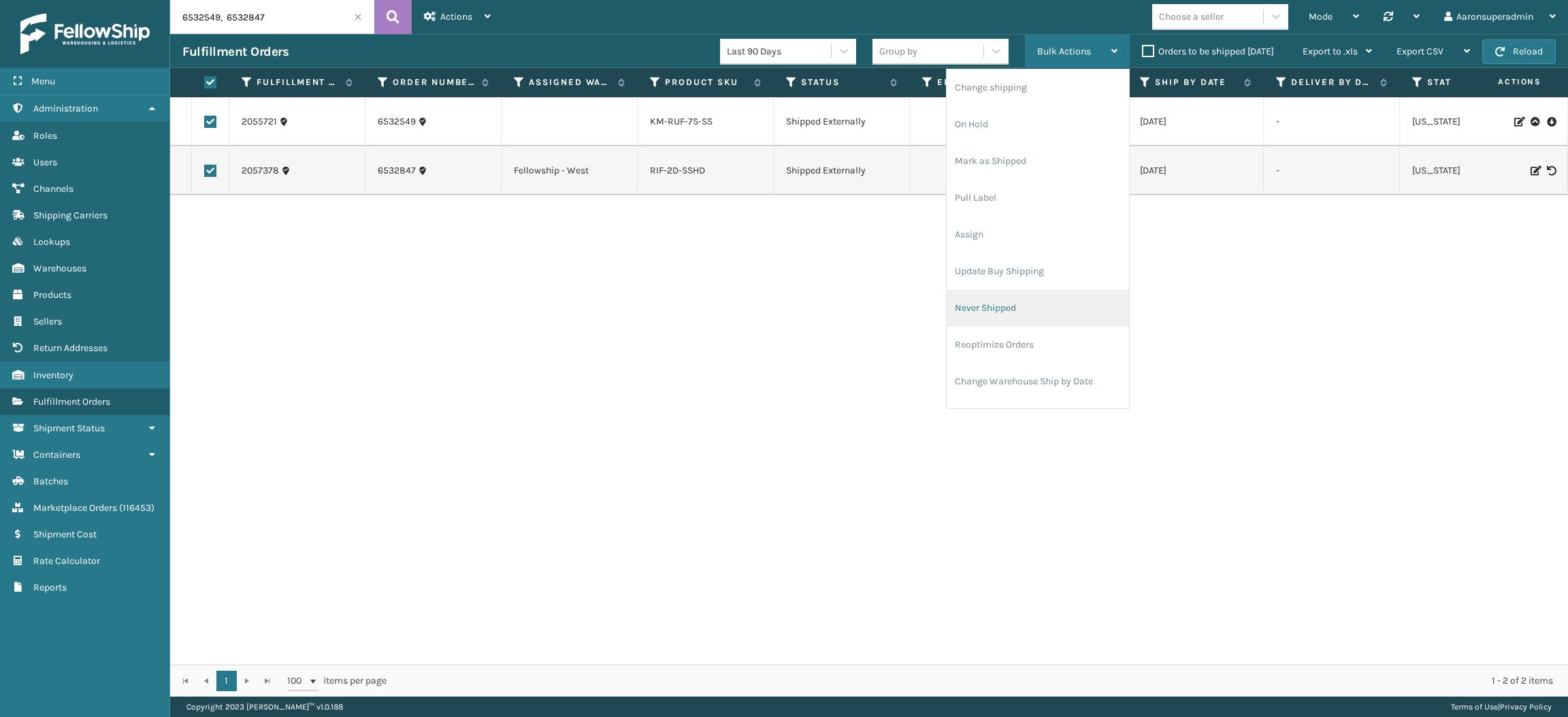
scroll to position [65, 0]
click at [1015, 347] on li "Cancel Fulfillment Orders" at bounding box center [1037, 354] width 182 height 37
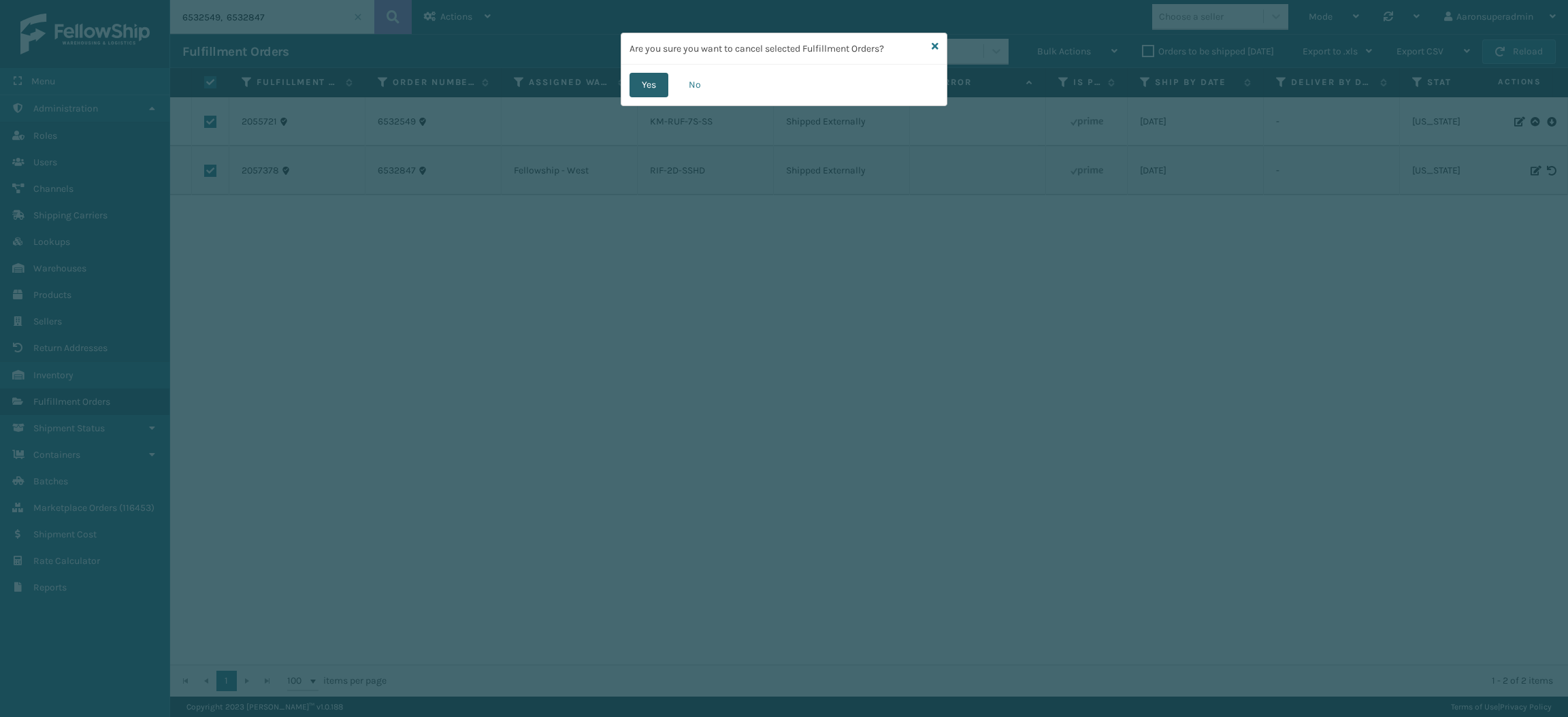
click at [648, 75] on button "Yes" at bounding box center [649, 85] width 39 height 24
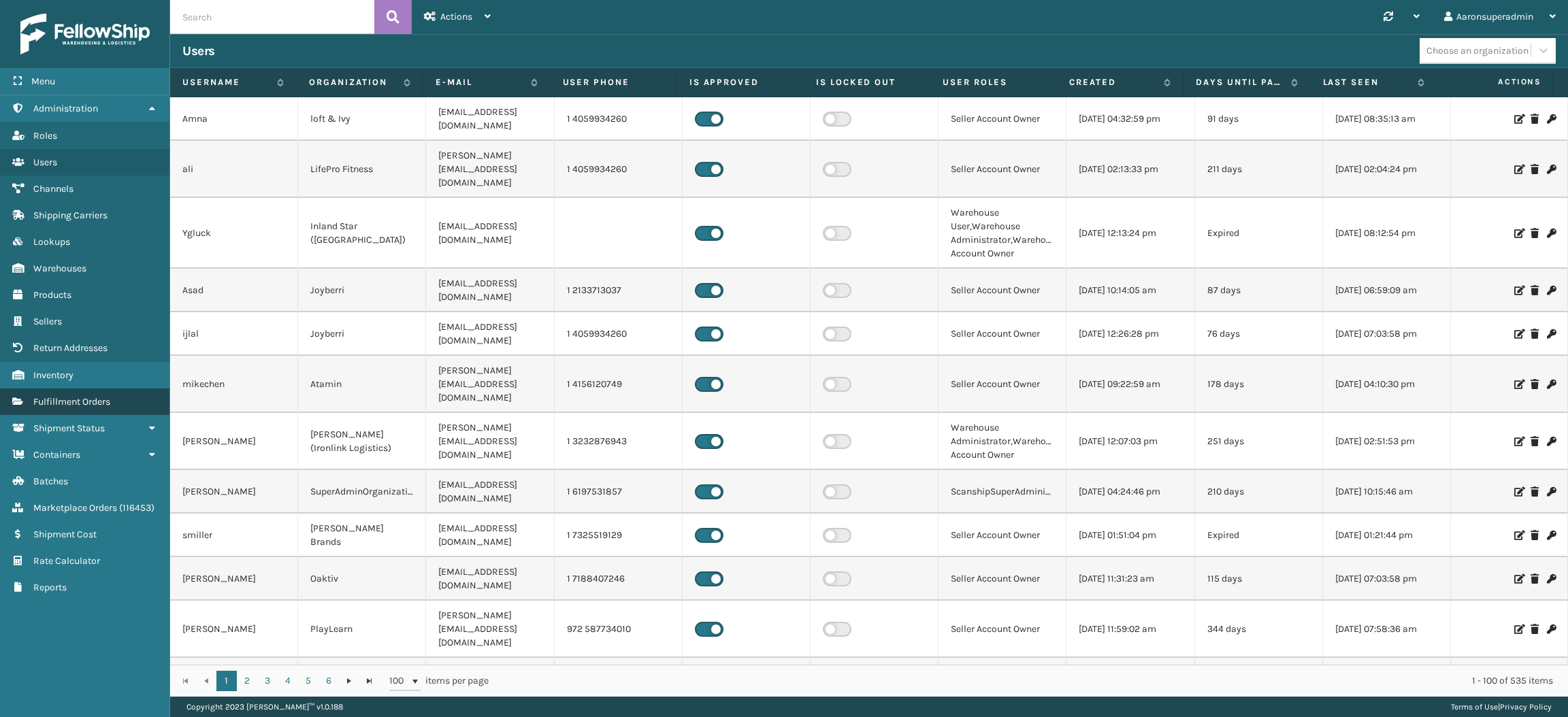
click at [58, 398] on span "Fulfillment Orders" at bounding box center [72, 402] width 77 height 12
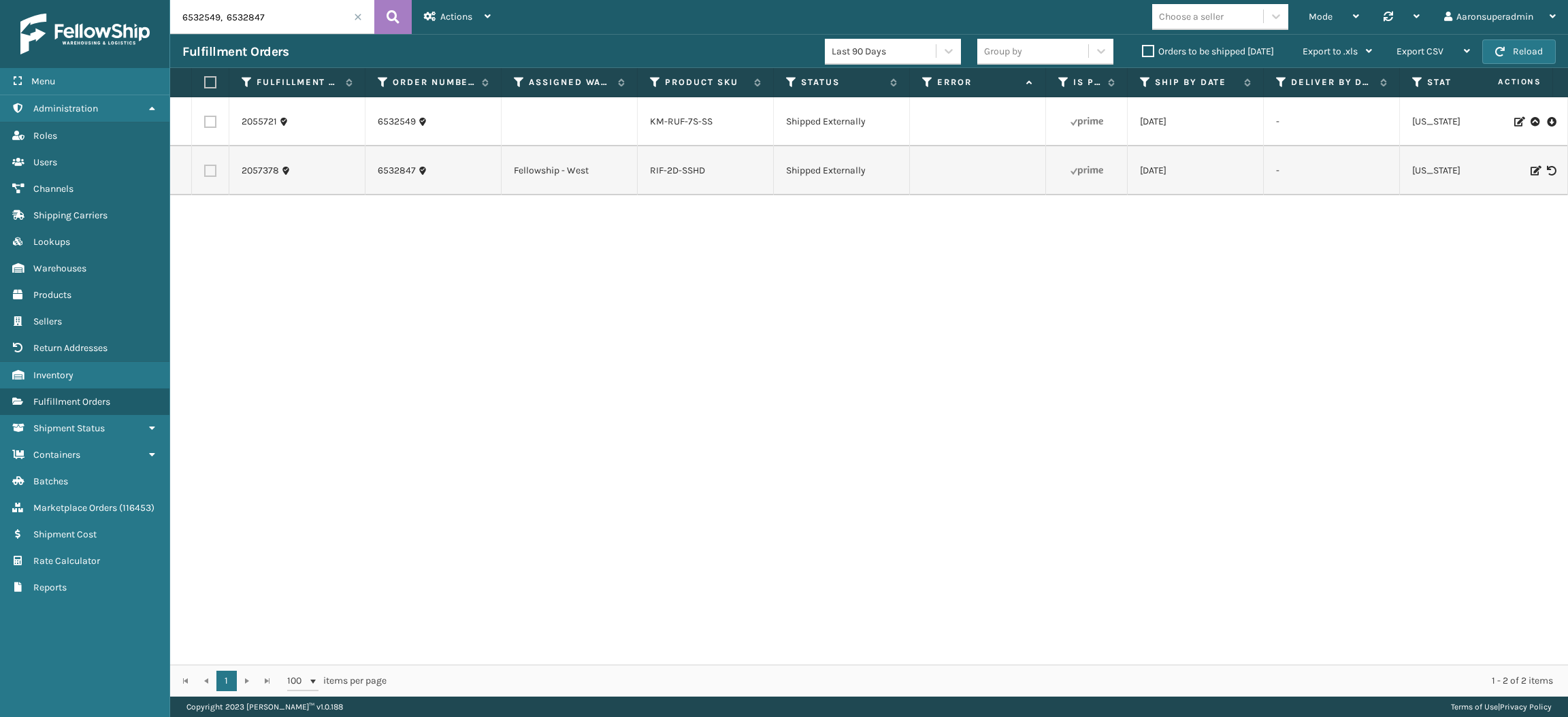
click at [1155, 52] on label "Orders to be shipped [DATE]" at bounding box center [1208, 51] width 132 height 12
click at [1143, 52] on input "Orders to be shipped [DATE]" at bounding box center [1142, 48] width 1 height 9
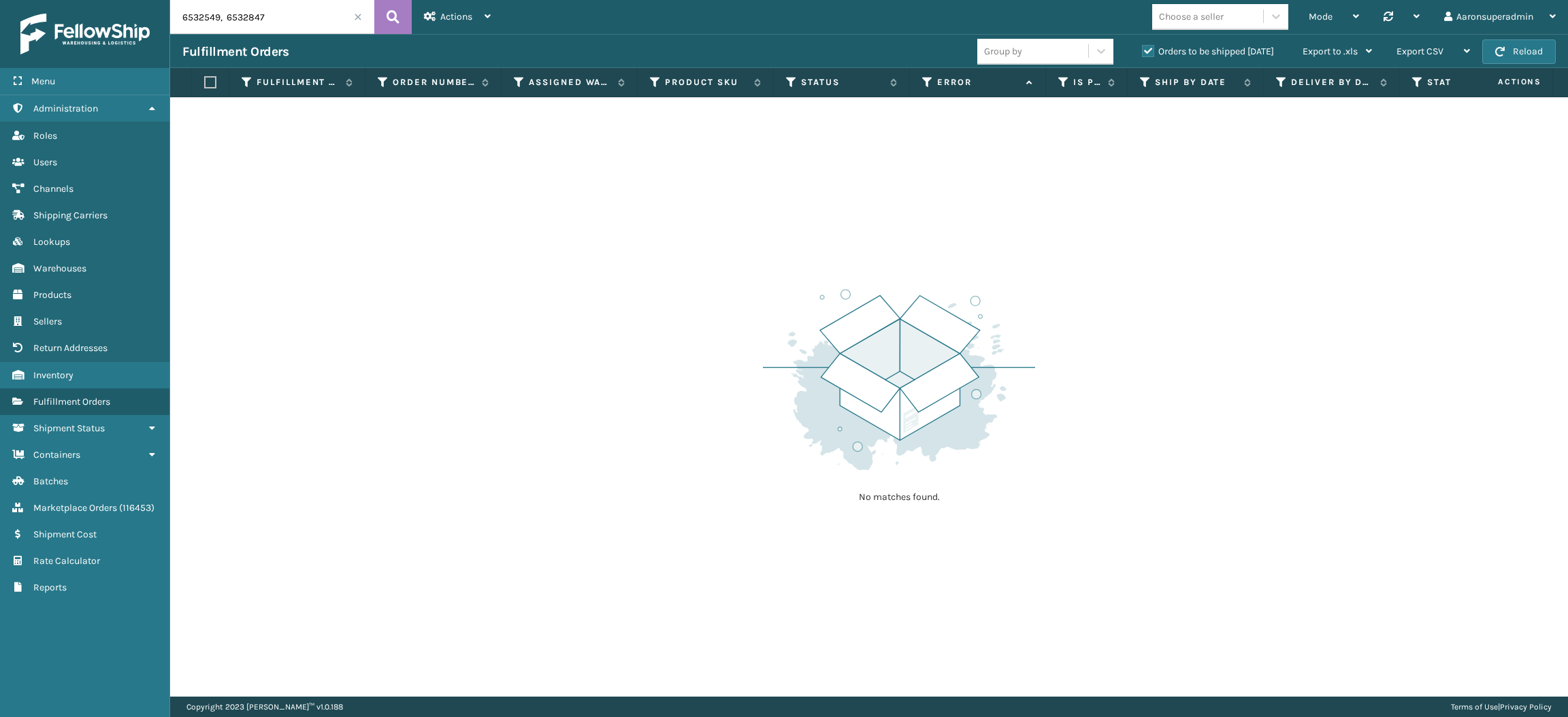
click at [357, 18] on span at bounding box center [358, 17] width 8 height 8
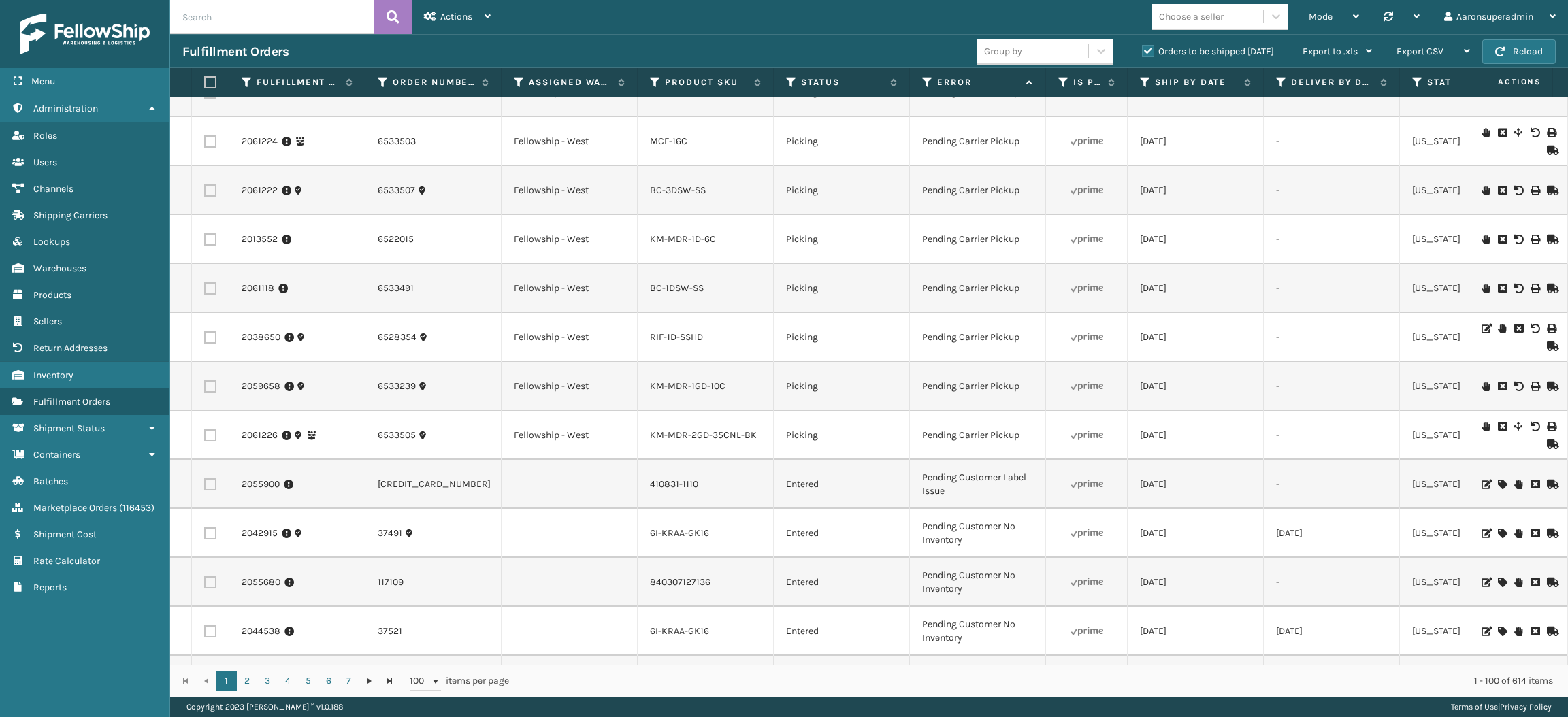
scroll to position [612, 0]
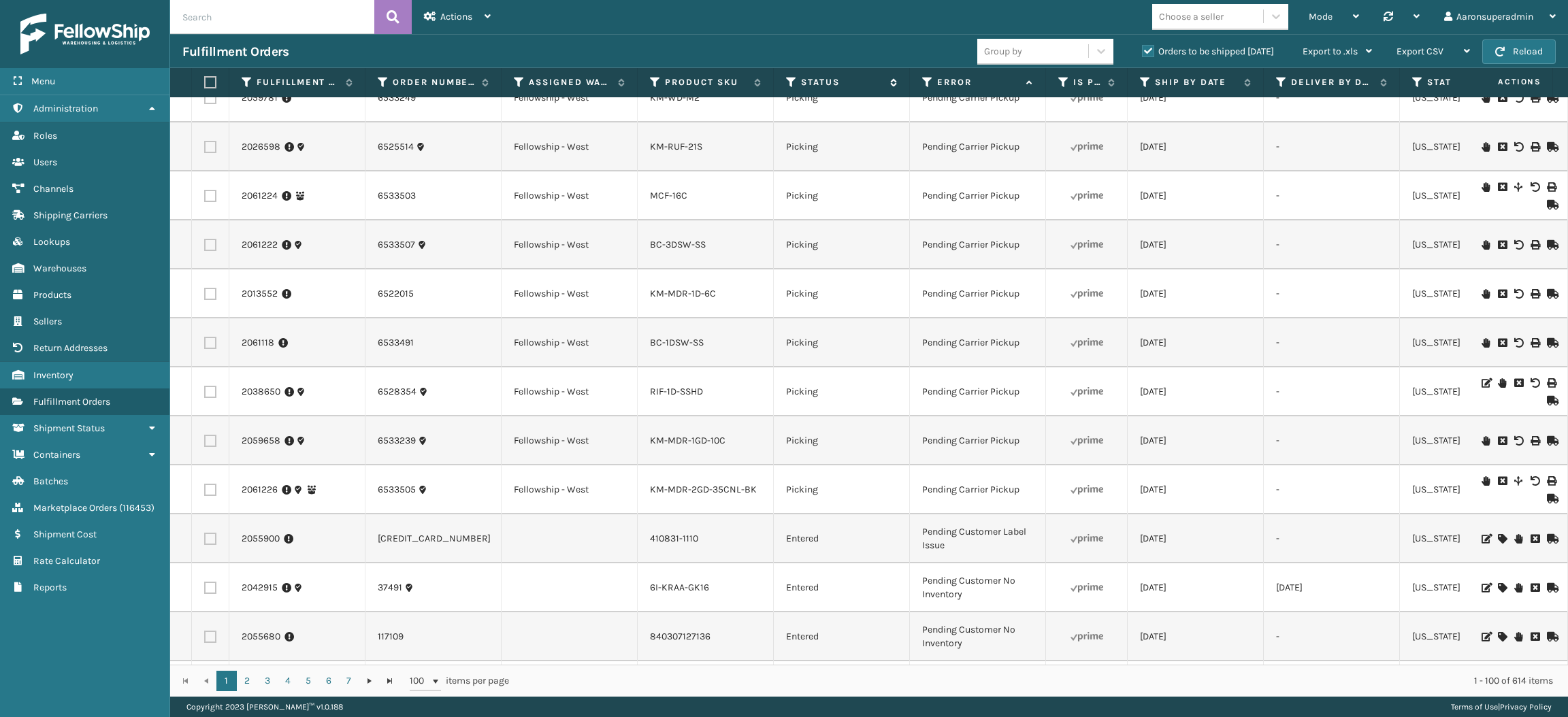
click at [791, 83] on icon at bounding box center [791, 82] width 11 height 13
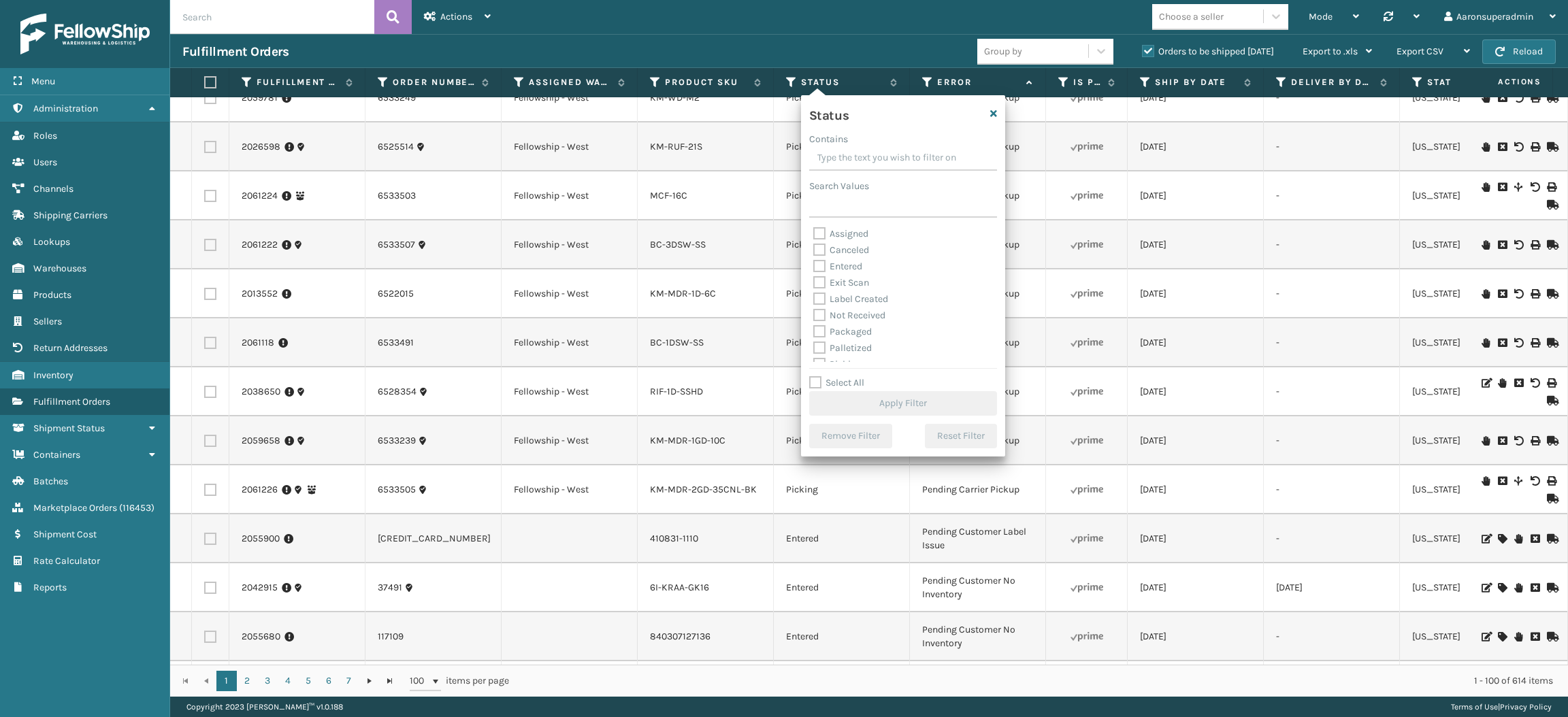
click at [841, 333] on label "Packaged" at bounding box center [842, 331] width 59 height 12
click at [814, 333] on input "Packaged" at bounding box center [813, 328] width 1 height 9
checkbox input "true"
click at [842, 351] on label "Palletized" at bounding box center [842, 348] width 59 height 12
click at [814, 349] on input "Palletized" at bounding box center [813, 344] width 1 height 9
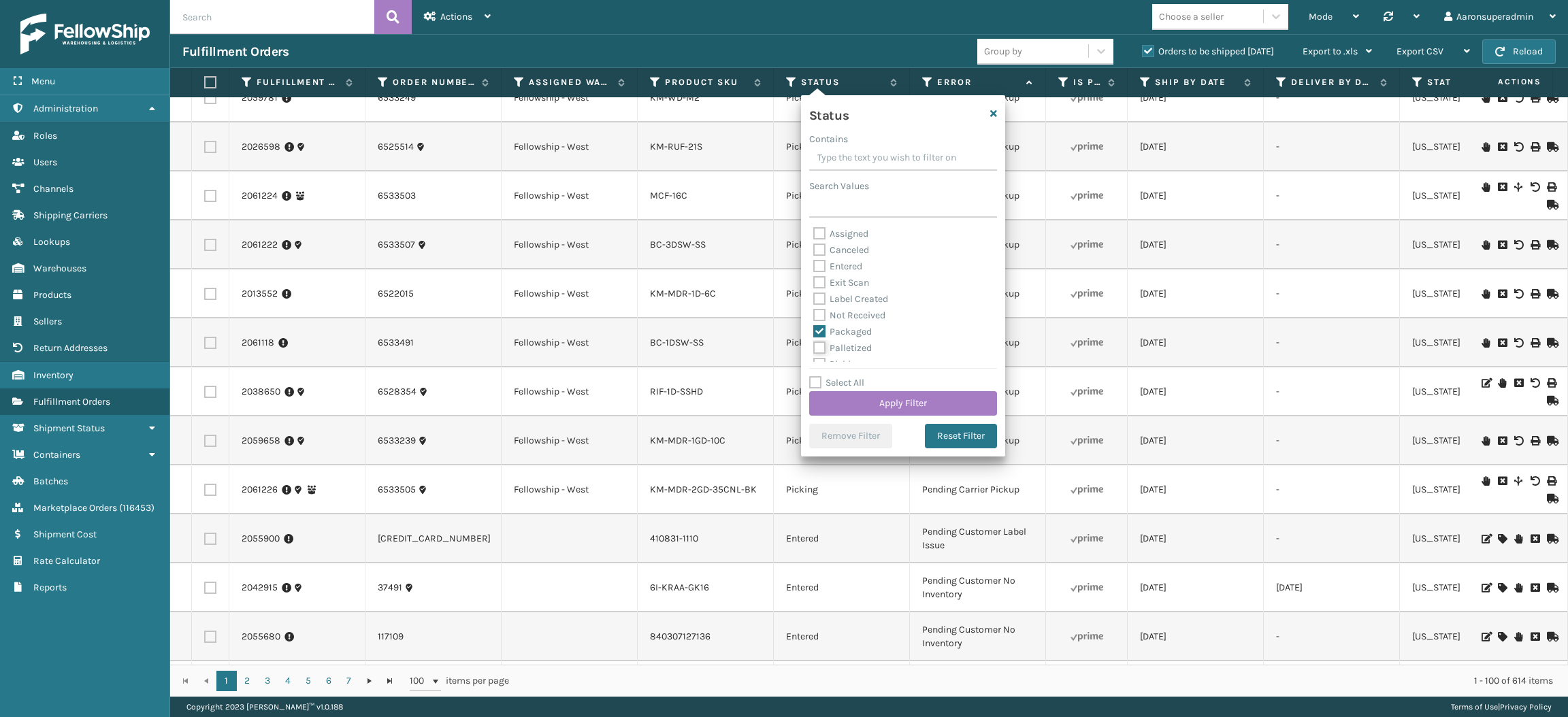
checkbox input "true"
click at [832, 298] on label "Label Created" at bounding box center [851, 299] width 75 height 12
click at [814, 298] on input "Label Created" at bounding box center [813, 295] width 1 height 9
checkbox input "true"
click at [840, 404] on button "Apply Filter" at bounding box center [903, 403] width 188 height 24
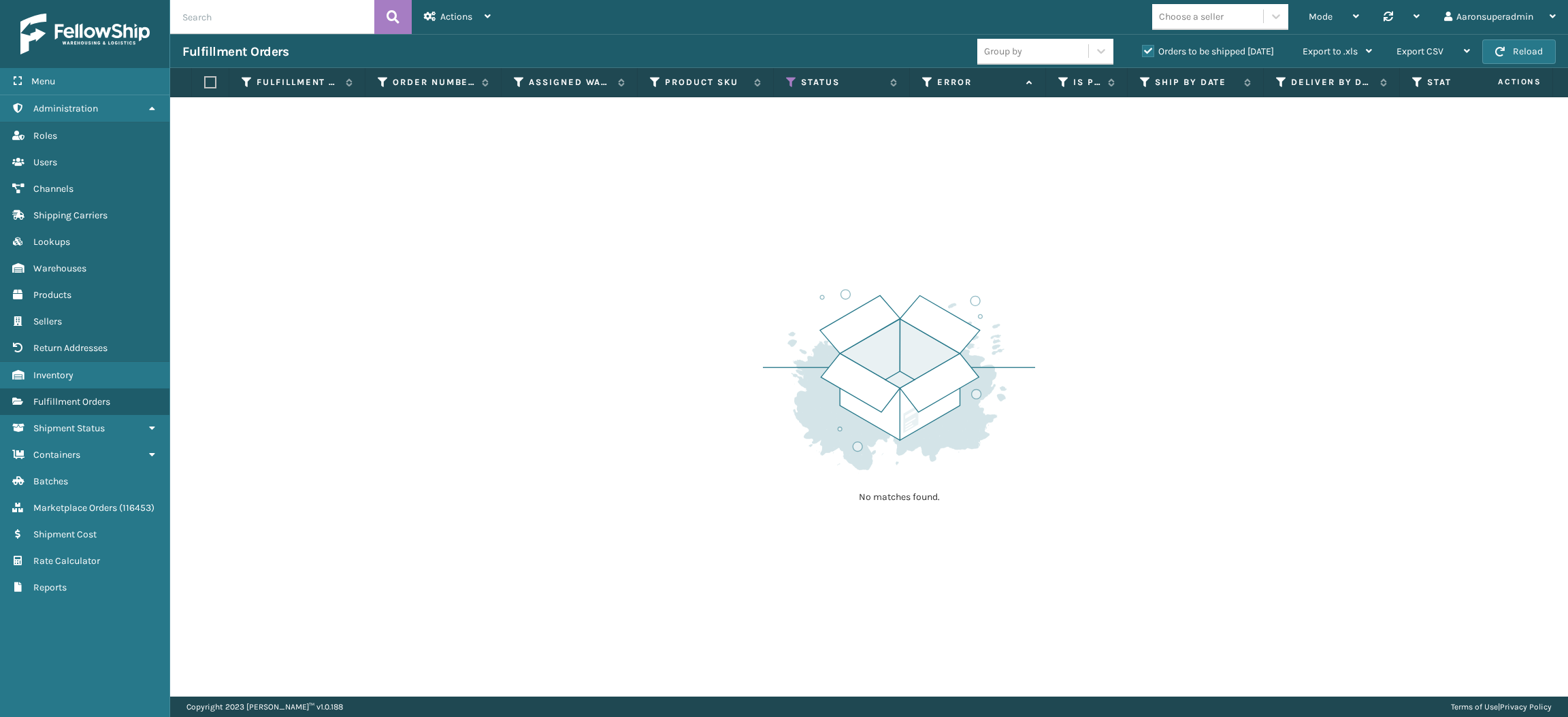
click at [1165, 61] on div "Group by Orders to be shipped today Export to .xls Use ship by date Starting sh…" at bounding box center [1181, 51] width 407 height 34
click at [1165, 50] on label "Orders to be shipped [DATE]" at bounding box center [1208, 51] width 132 height 12
click at [1143, 50] on input "Orders to be shipped [DATE]" at bounding box center [1142, 48] width 1 height 9
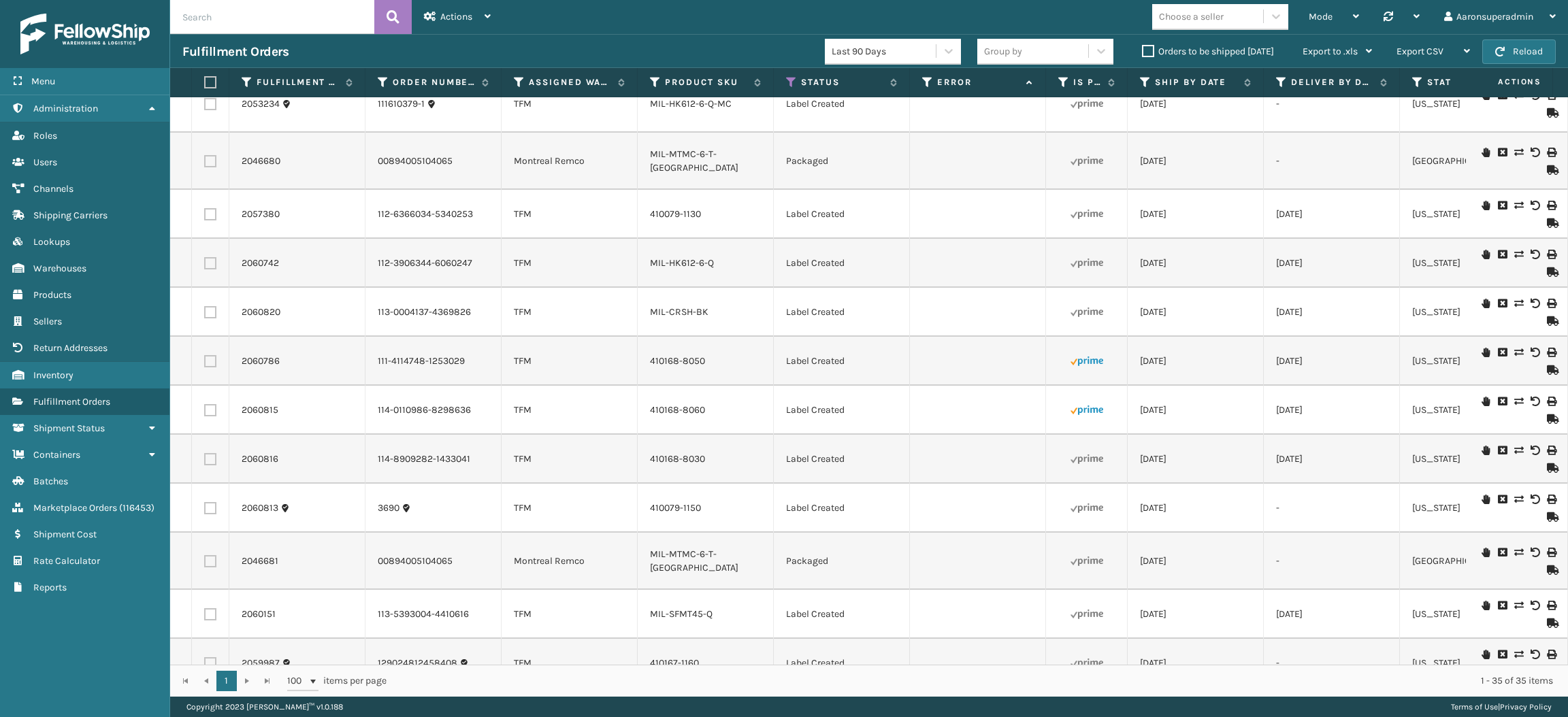
scroll to position [0, 0]
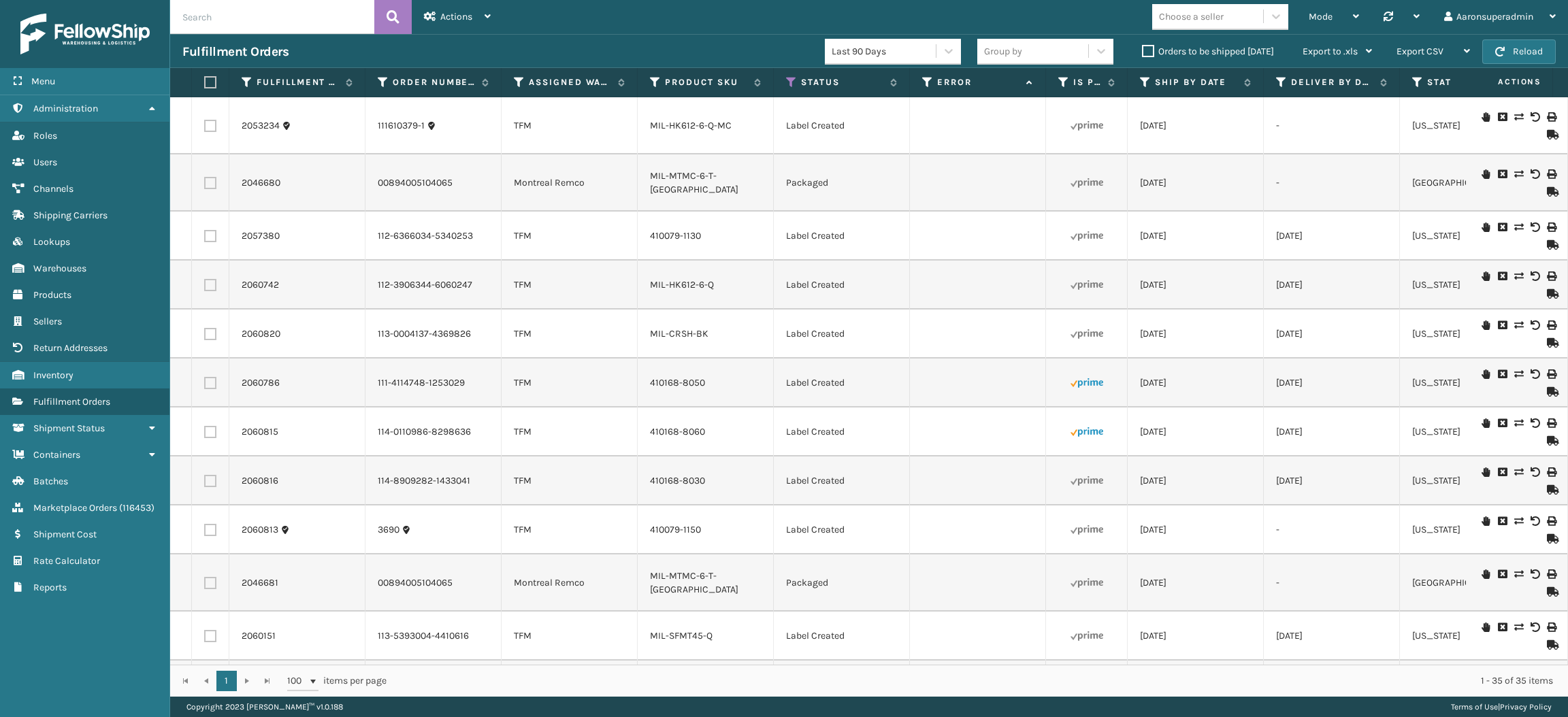
click at [209, 81] on label at bounding box center [208, 82] width 8 height 13
click at [205, 81] on input "checkbox" at bounding box center [204, 82] width 1 height 9
checkbox input "true"
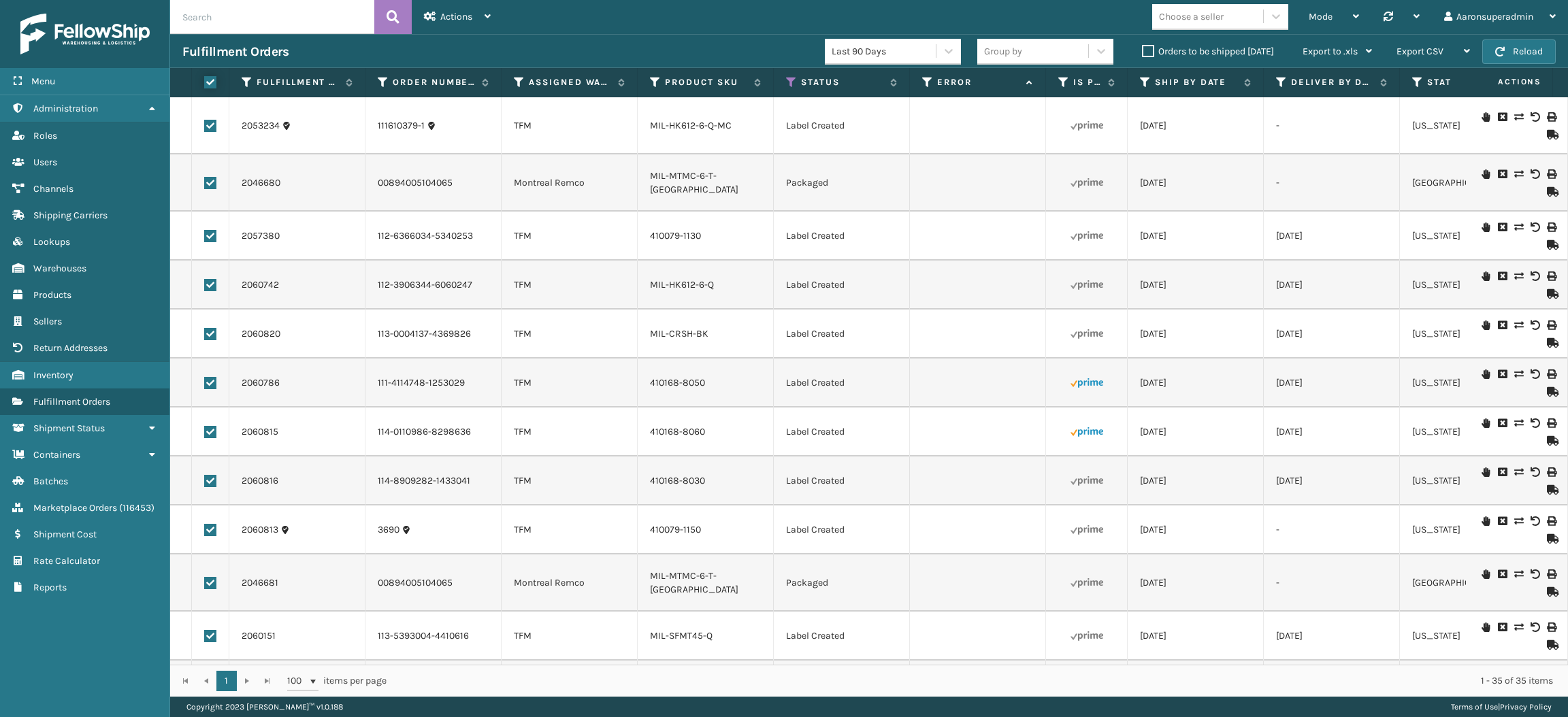
checkbox input "true"
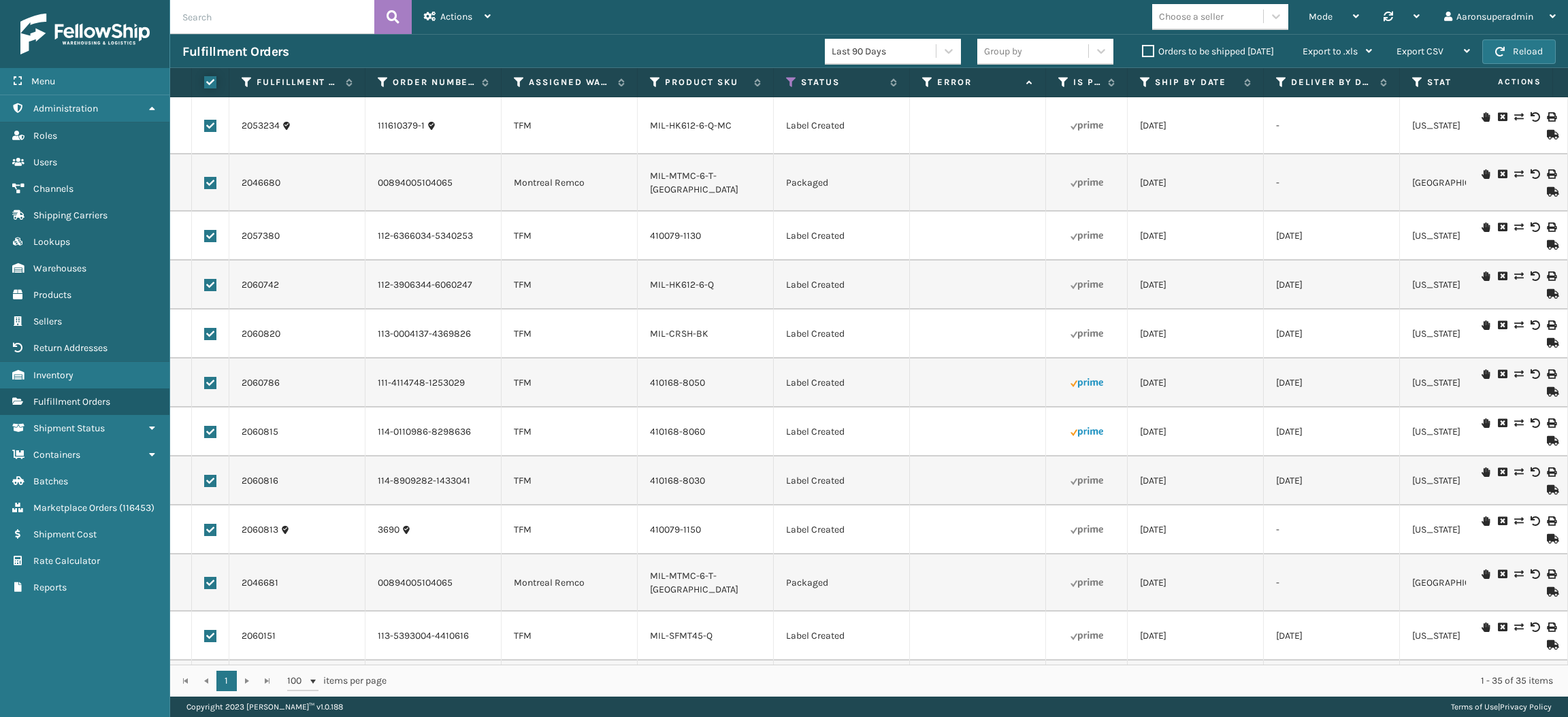
checkbox input "true"
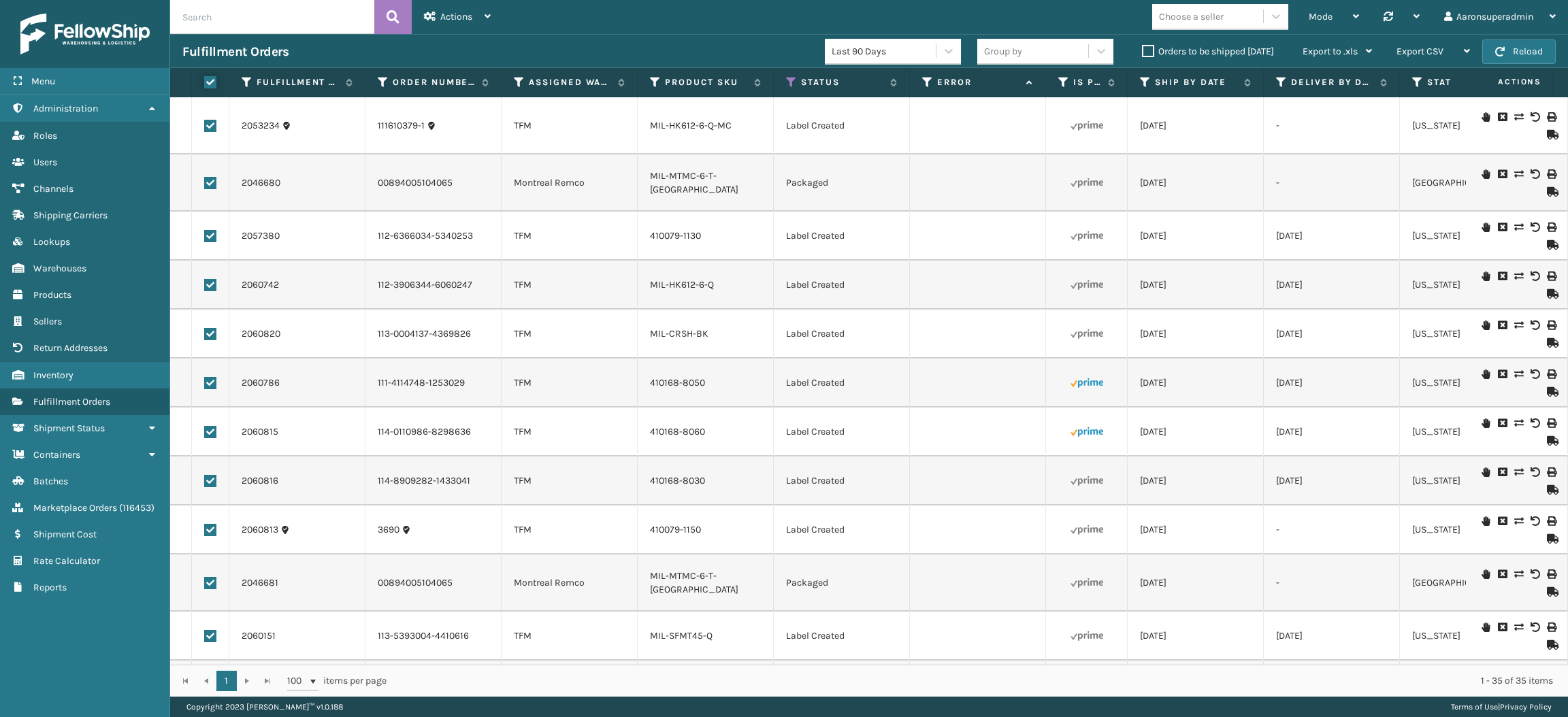
checkbox input "true"
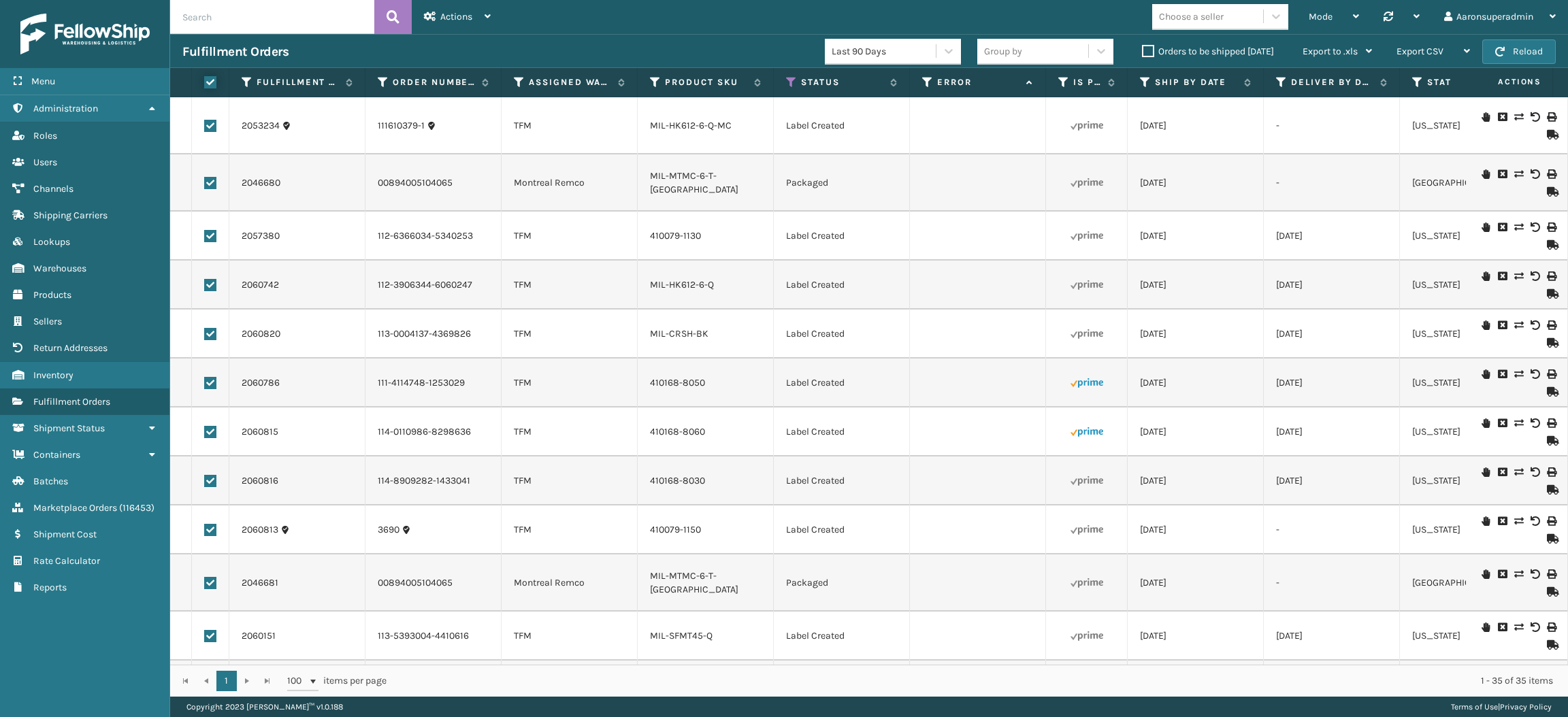
checkbox input "true"
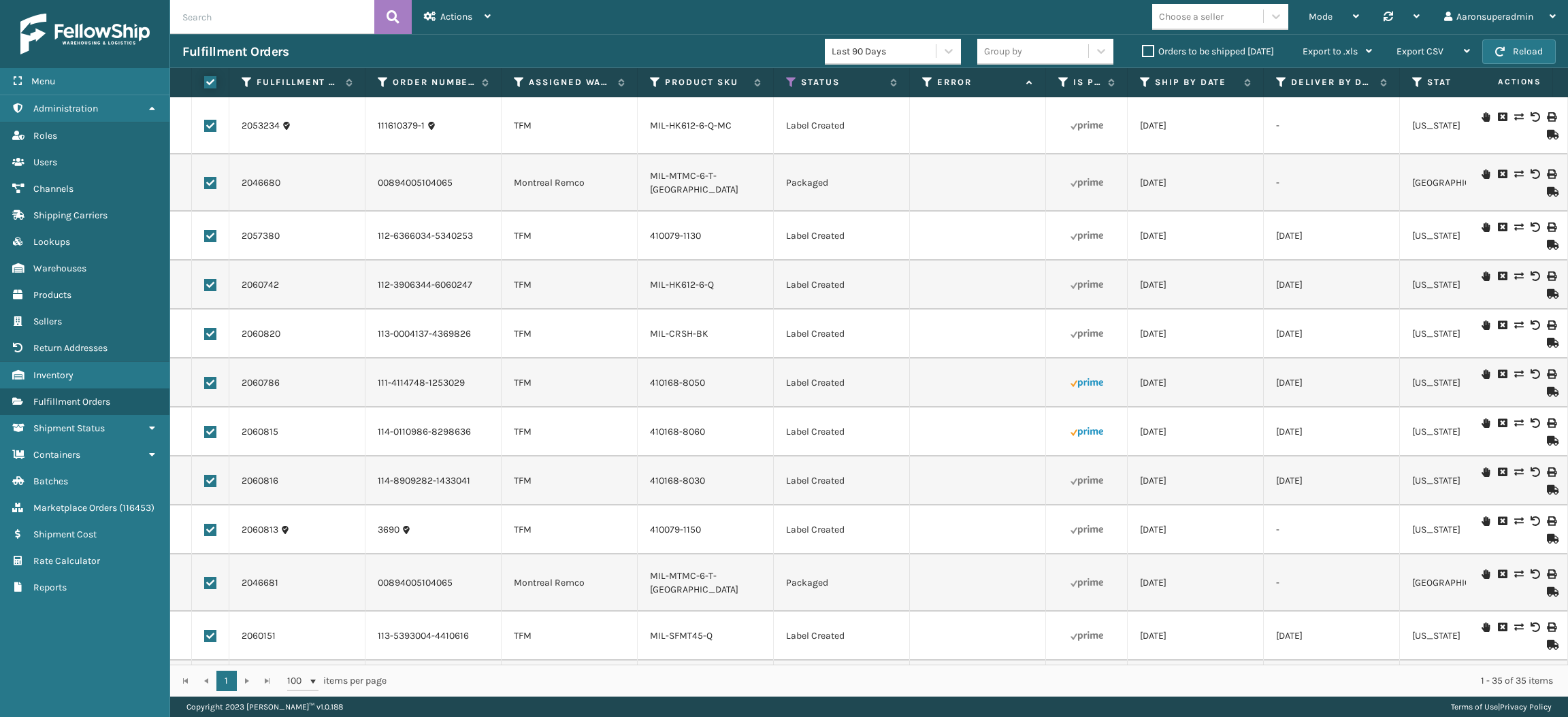
checkbox input "true"
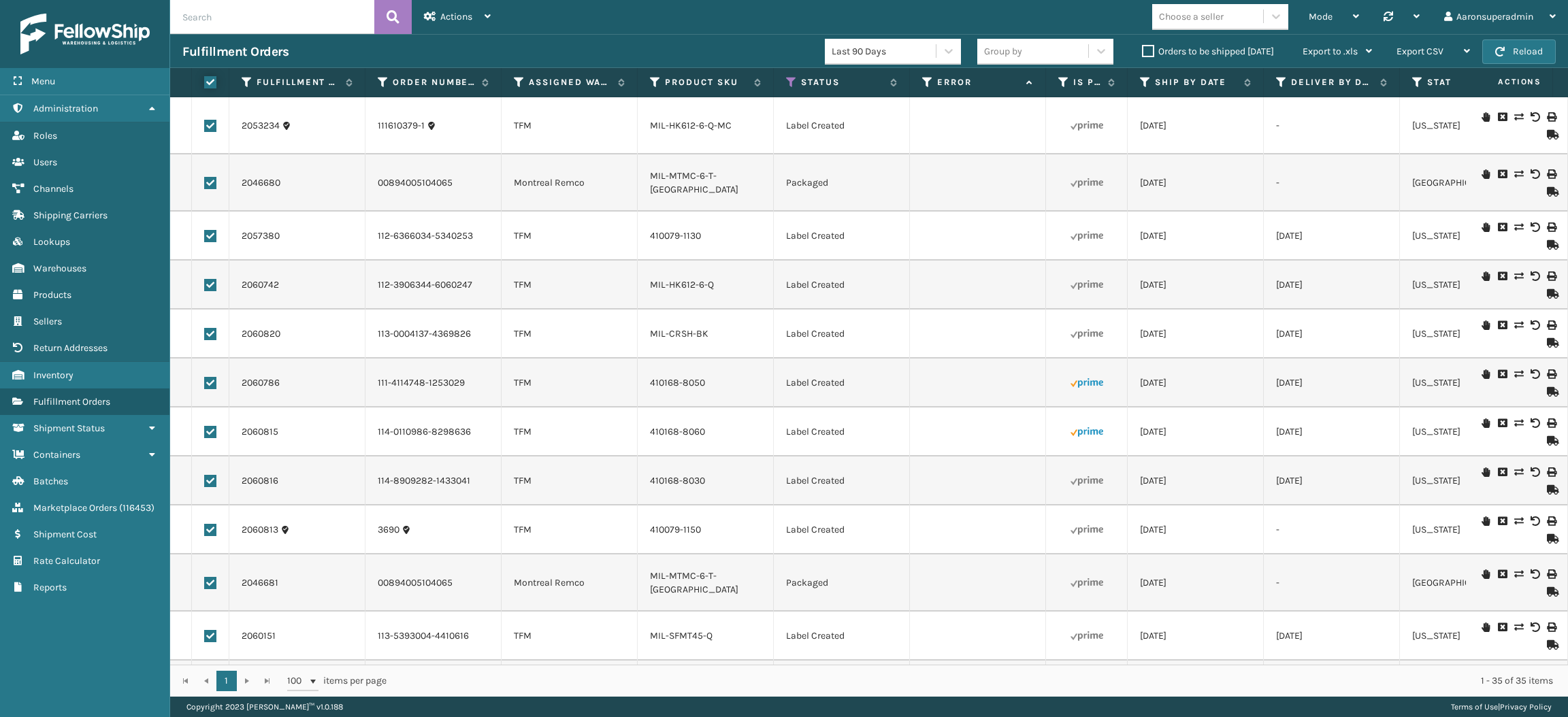
checkbox input "true"
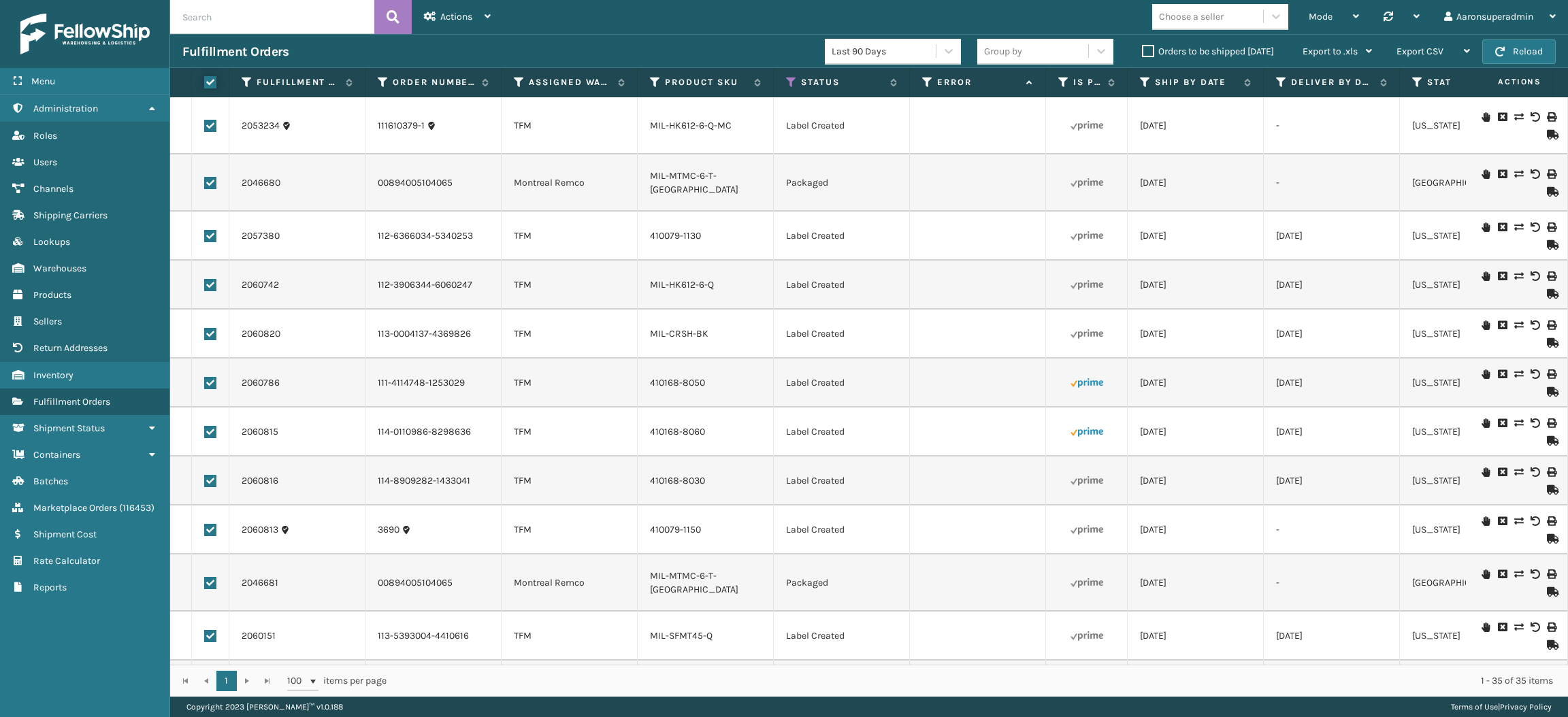
checkbox input "true"
click at [1034, 57] on div "Bulk Actions Change shipping On Hold Mark as Shipped Pull Label Assign Update B…" at bounding box center [1077, 51] width 105 height 34
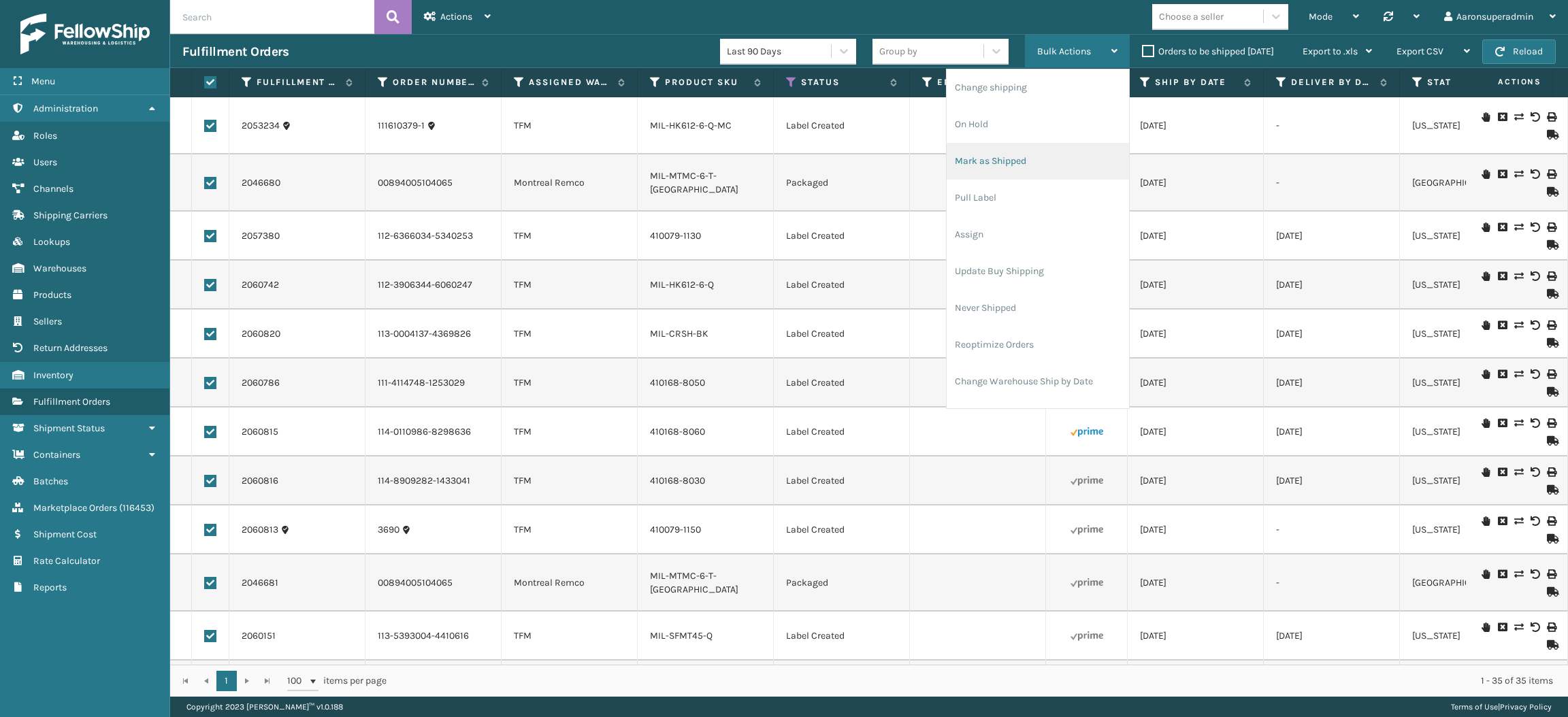
click at [979, 174] on li "Mark as Shipped" at bounding box center [1037, 161] width 182 height 37
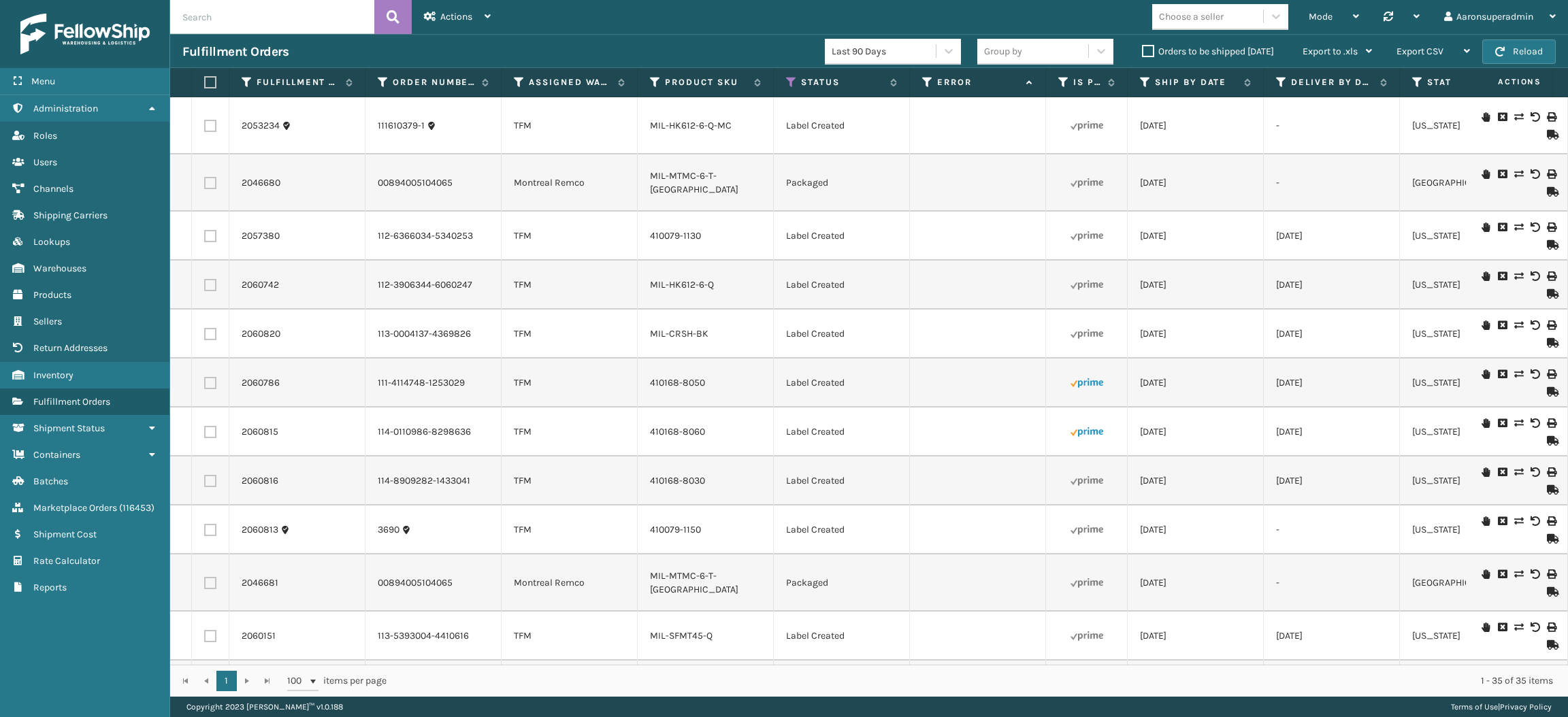
checkbox input "false"
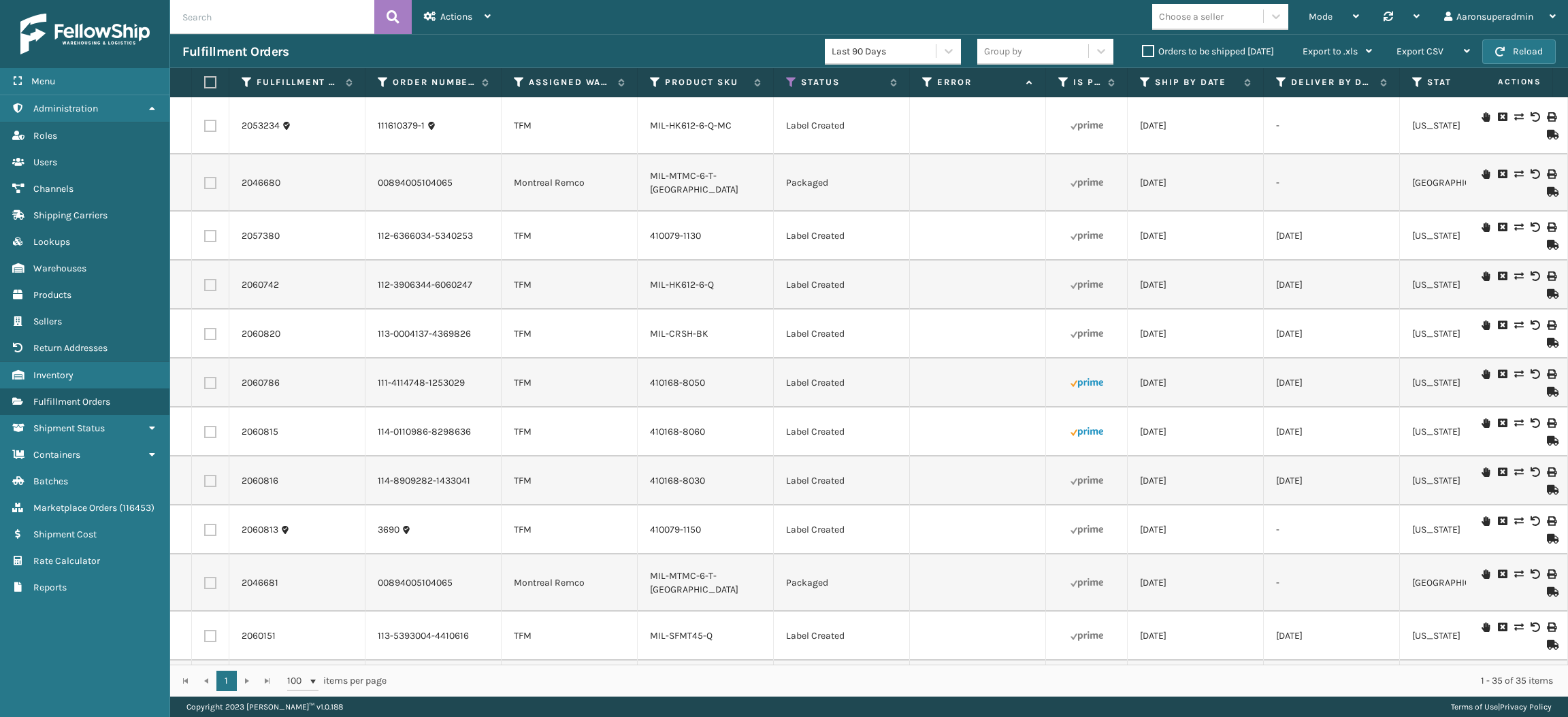
checkbox input "false"
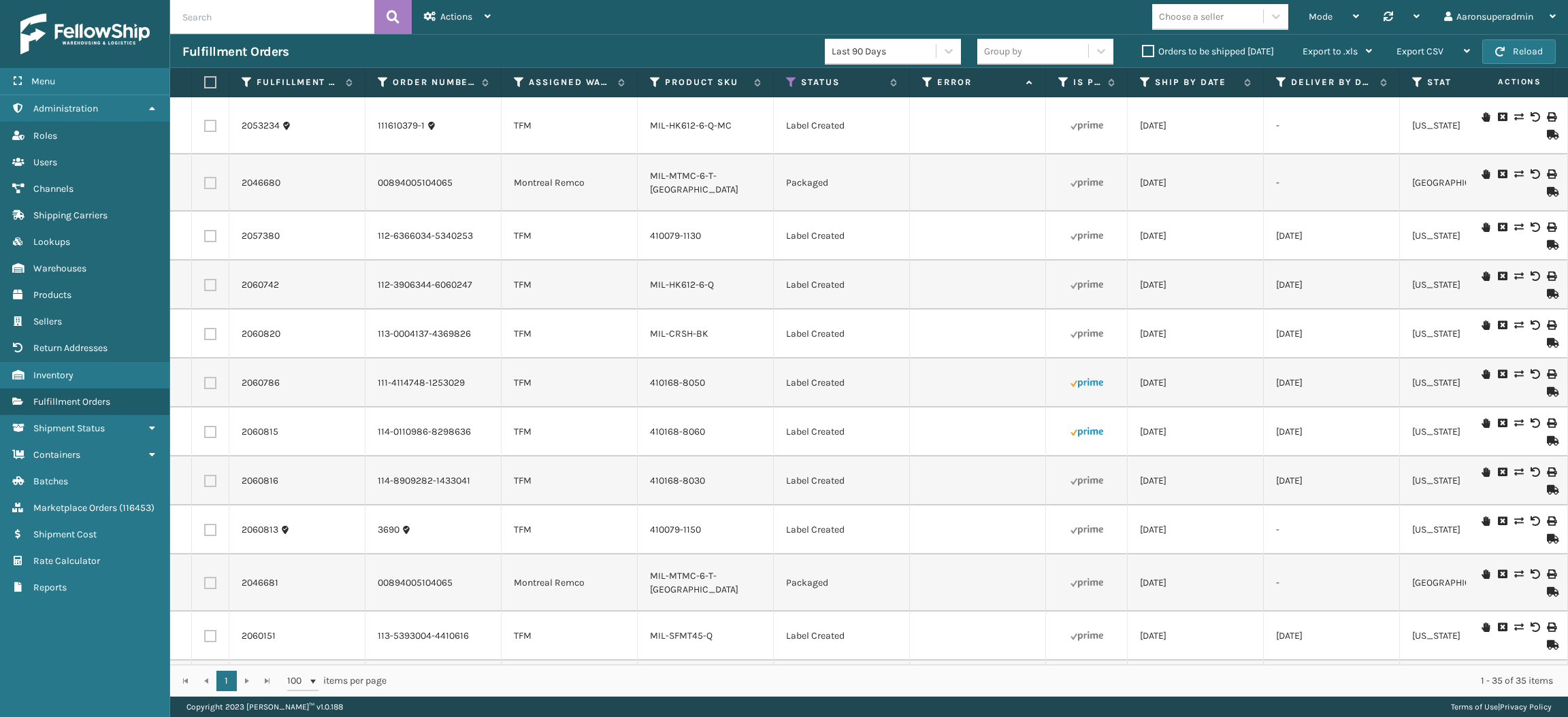
checkbox input "false"
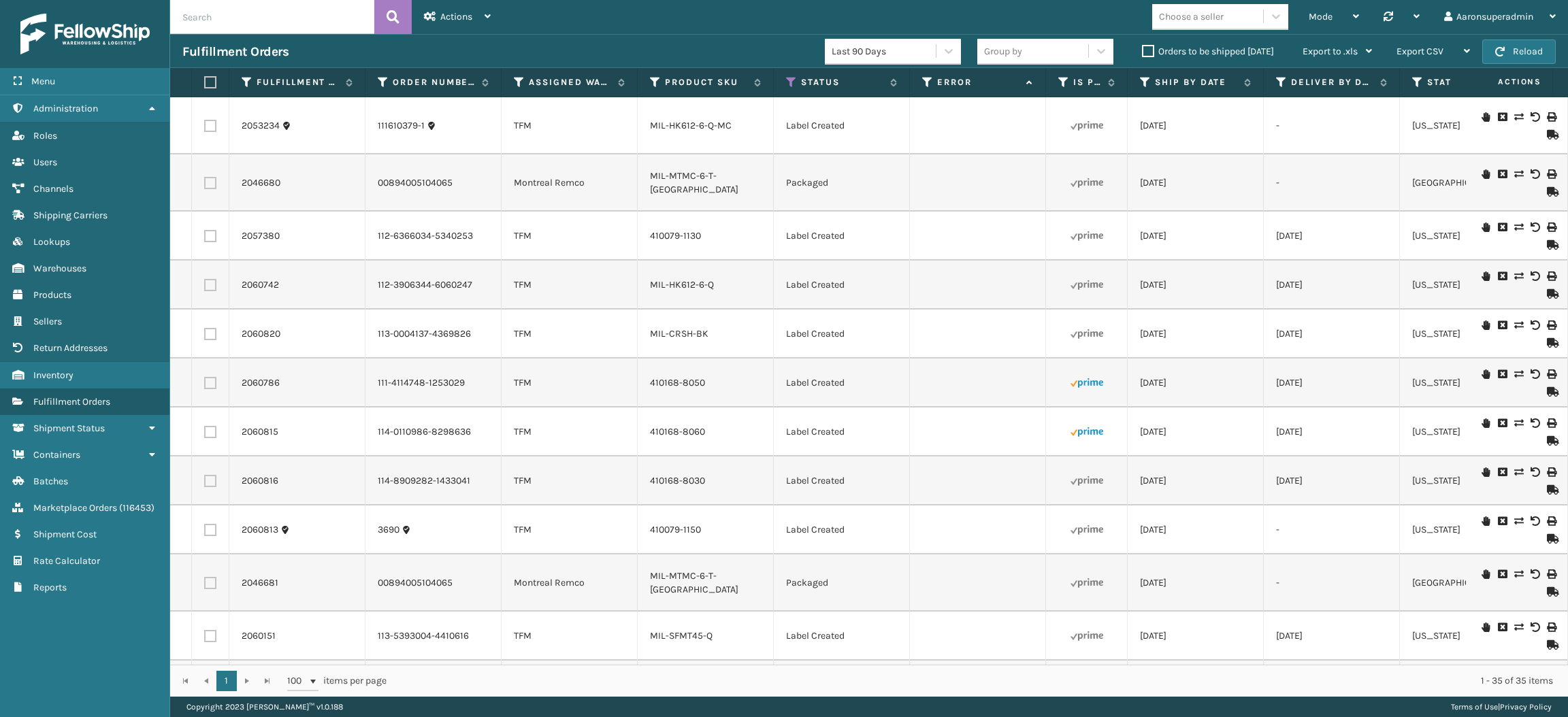
checkbox input "false"
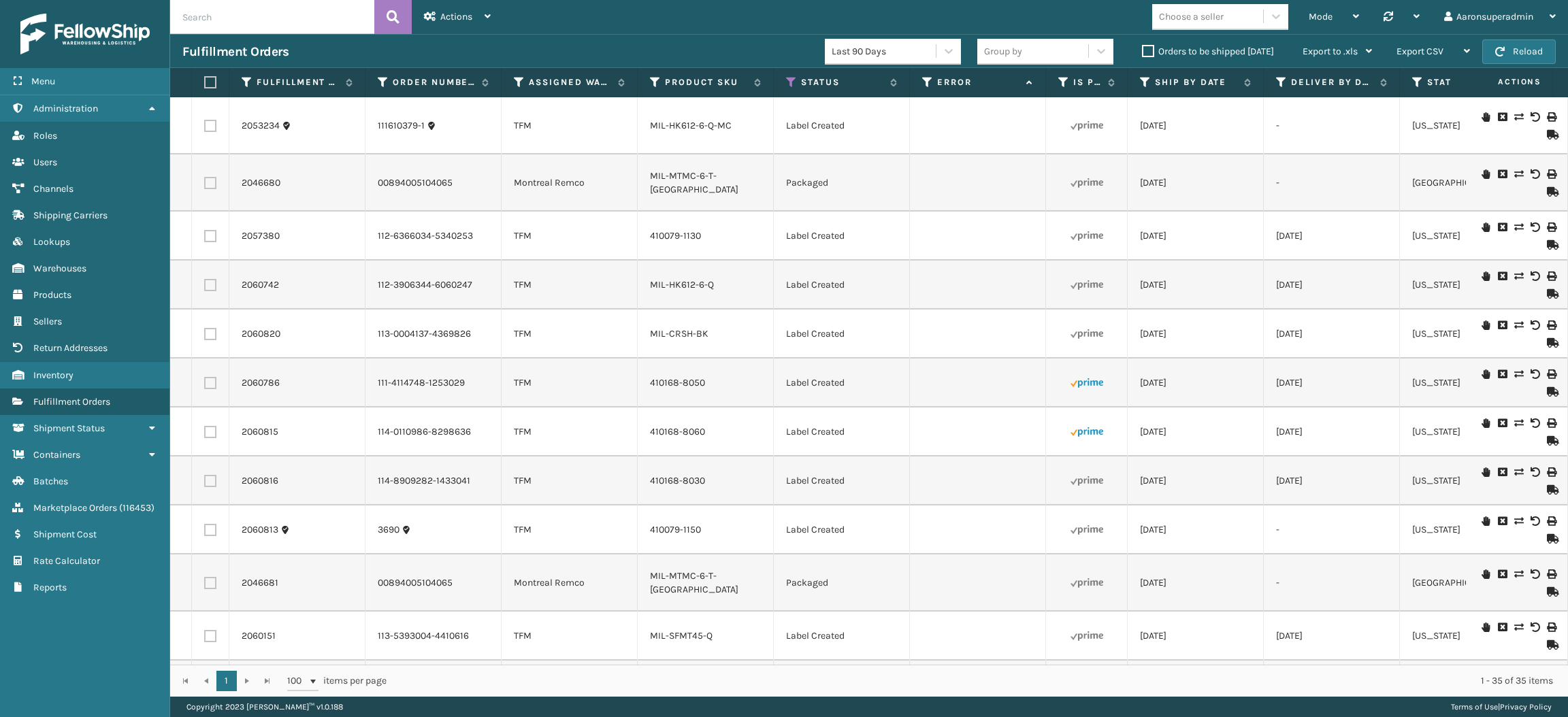
checkbox input "false"
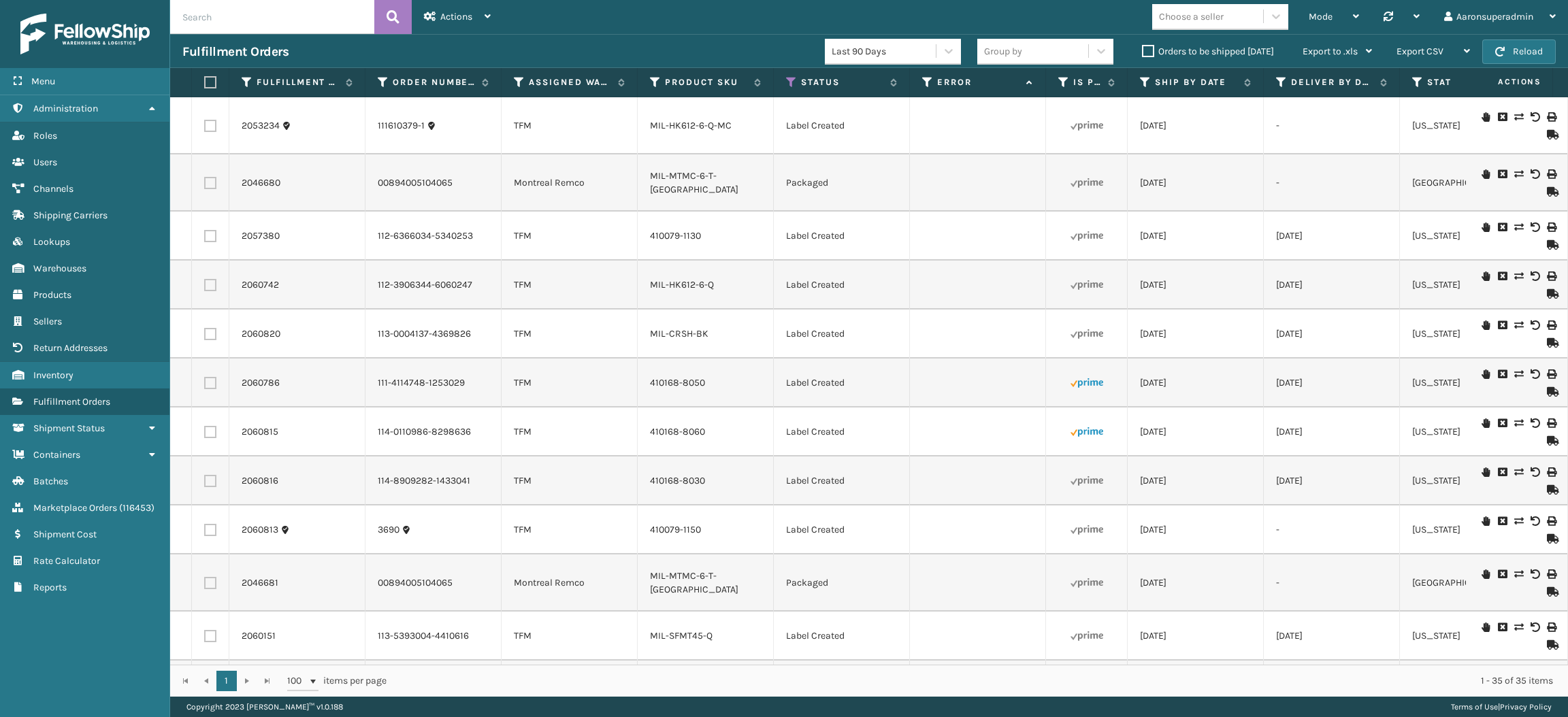
checkbox input "false"
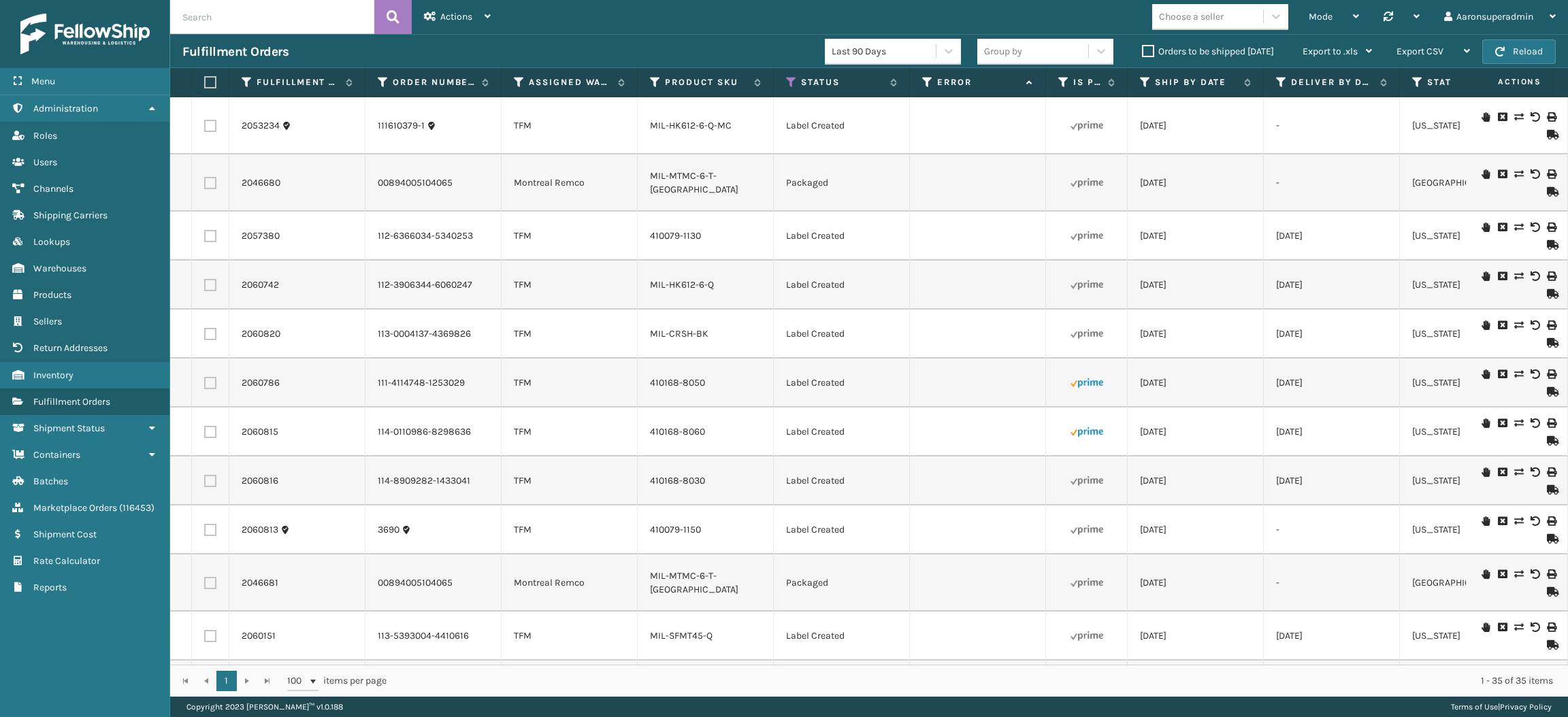
checkbox input "false"
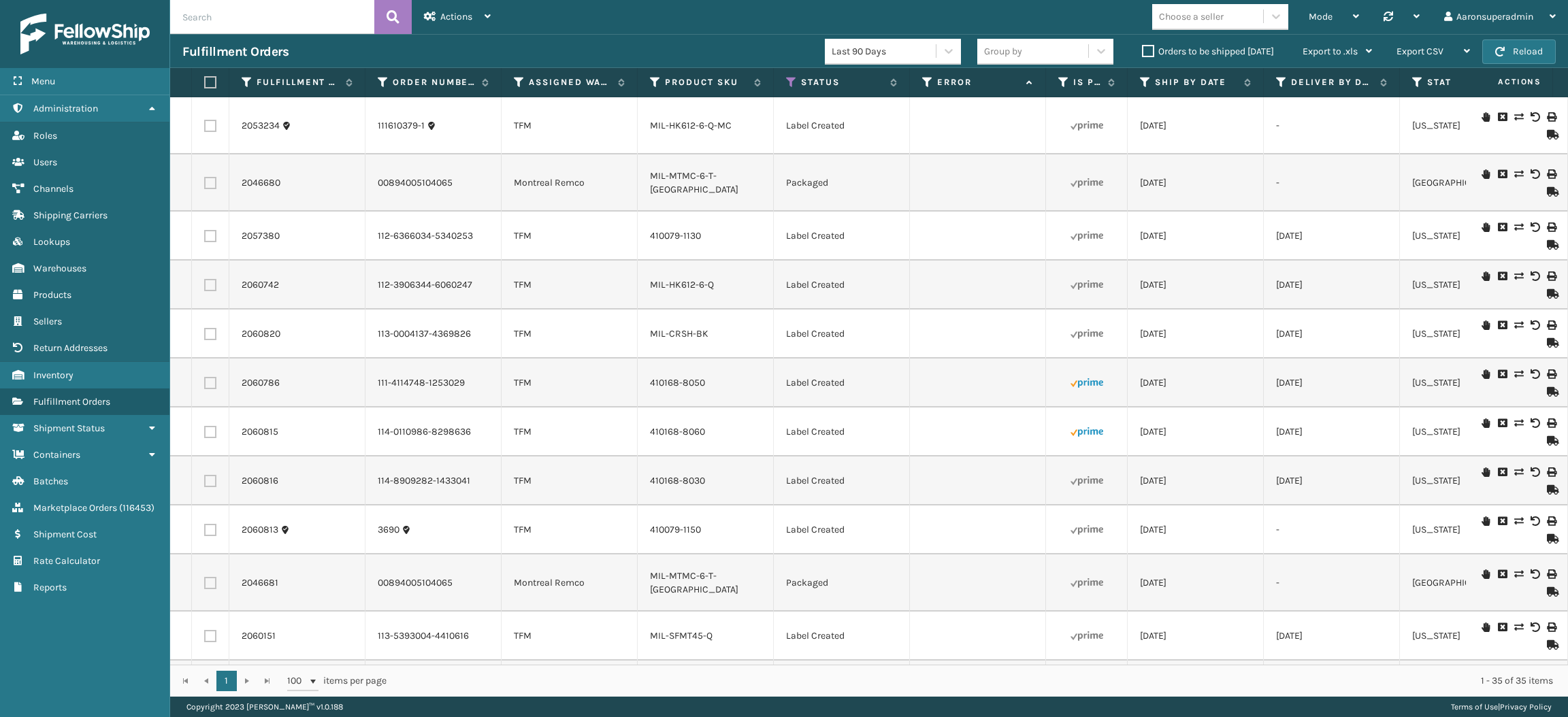
checkbox input "false"
